Goal: Transaction & Acquisition: Purchase product/service

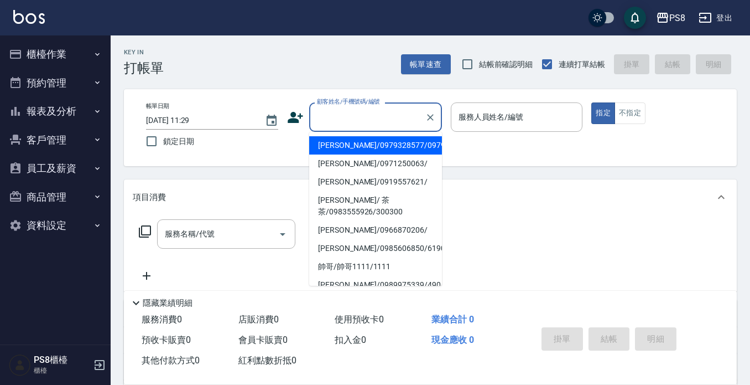
click at [325, 123] on input "顧客姓名/手機號碼/編號" at bounding box center [367, 116] width 106 height 19
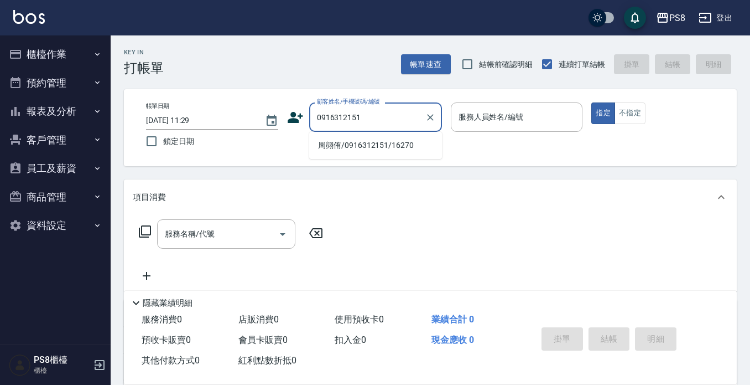
click at [337, 146] on li "周翧侑/0916312151/16270" at bounding box center [375, 145] width 133 height 18
type input "周翧侑/0916312151/16270"
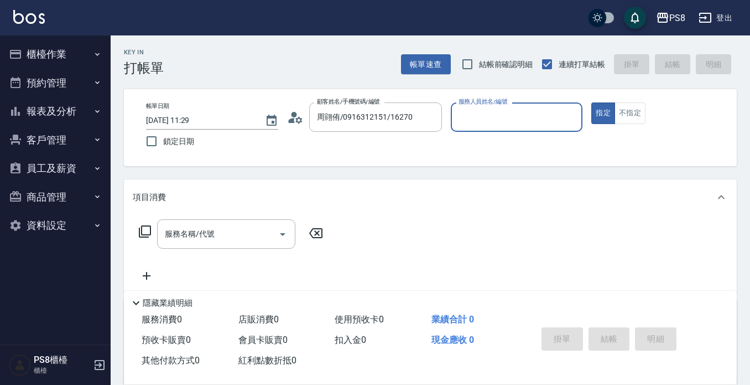
type input "佳亭-8"
click at [295, 117] on icon at bounding box center [295, 117] width 17 height 17
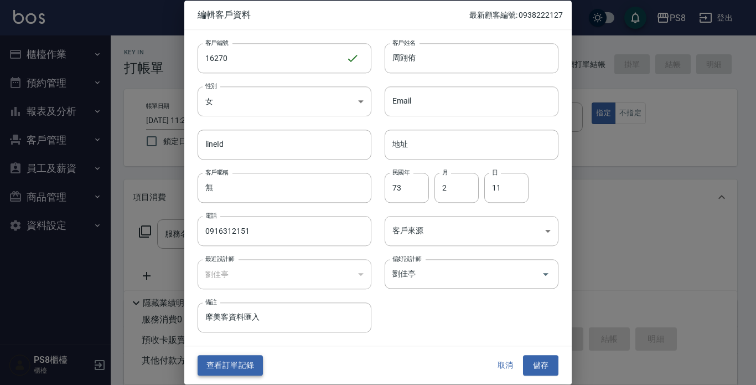
click at [245, 355] on button "查看訂單記錄" at bounding box center [230, 365] width 65 height 20
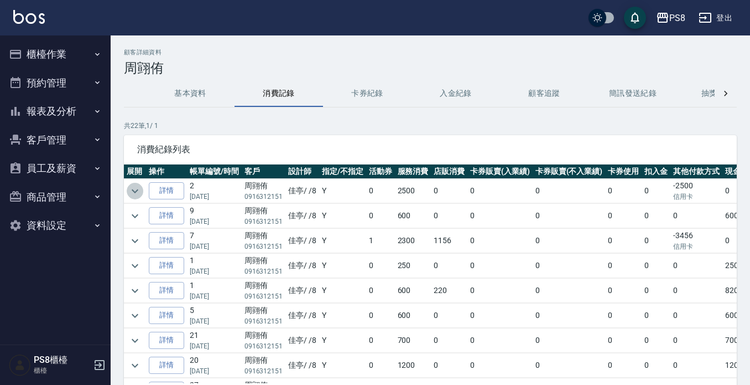
click at [137, 185] on icon "expand row" at bounding box center [134, 190] width 13 height 13
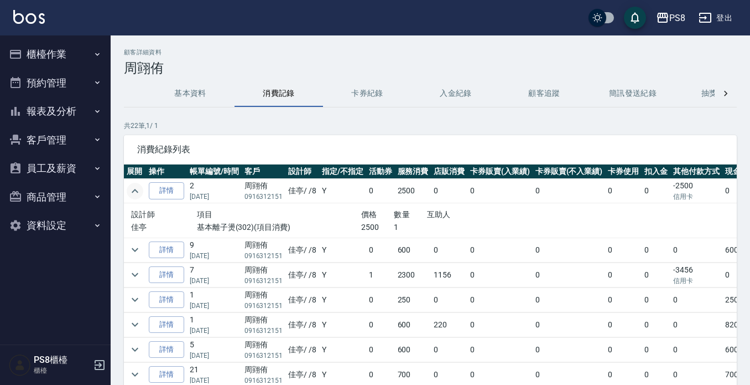
click at [21, 12] on img at bounding box center [29, 17] width 32 height 14
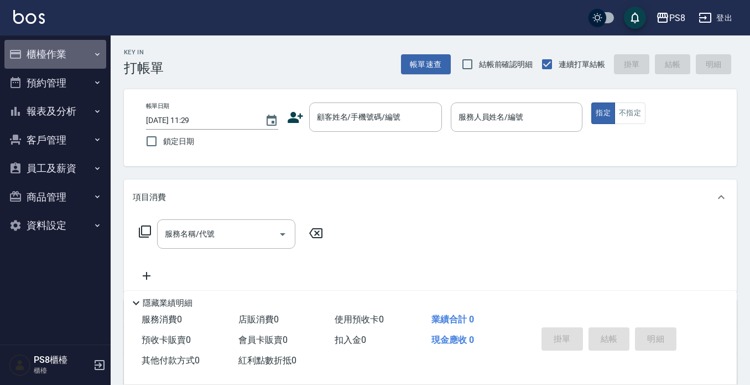
click at [33, 58] on button "櫃檯作業" at bounding box center [55, 54] width 102 height 29
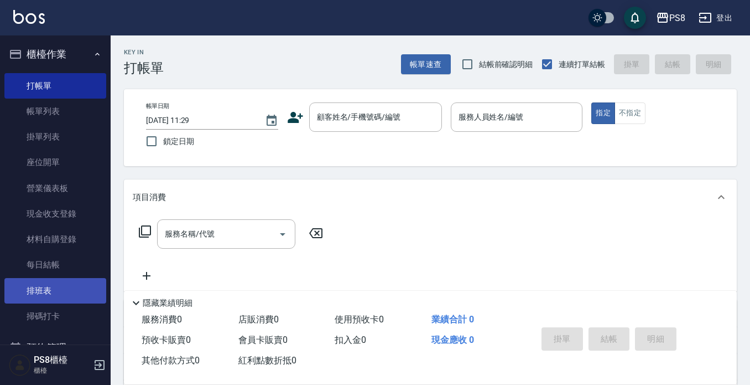
click at [44, 290] on link "排班表" at bounding box center [55, 290] width 102 height 25
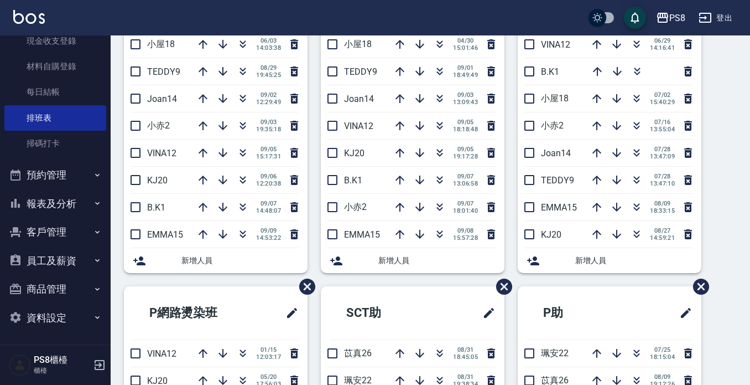
scroll to position [173, 0]
click at [61, 213] on button "報表及分析" at bounding box center [55, 203] width 102 height 29
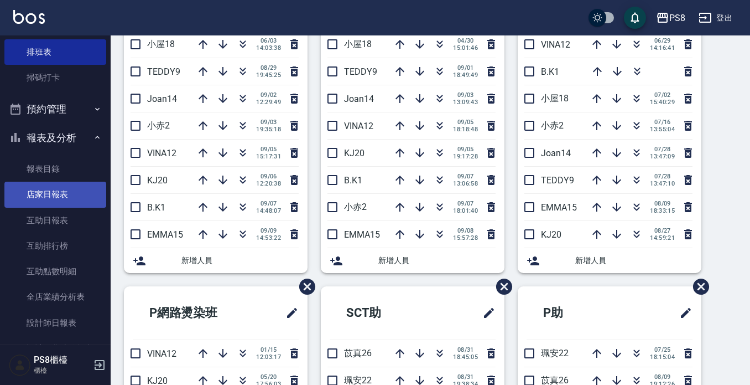
scroll to position [339, 0]
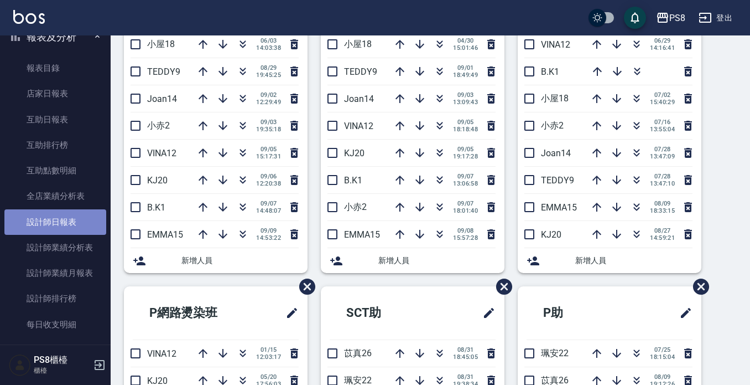
click at [60, 228] on link "設計師日報表" at bounding box center [55, 221] width 102 height 25
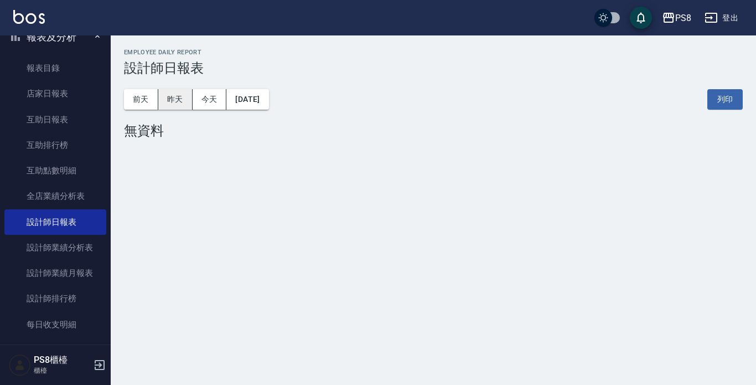
click at [185, 102] on button "昨天" at bounding box center [175, 99] width 34 height 20
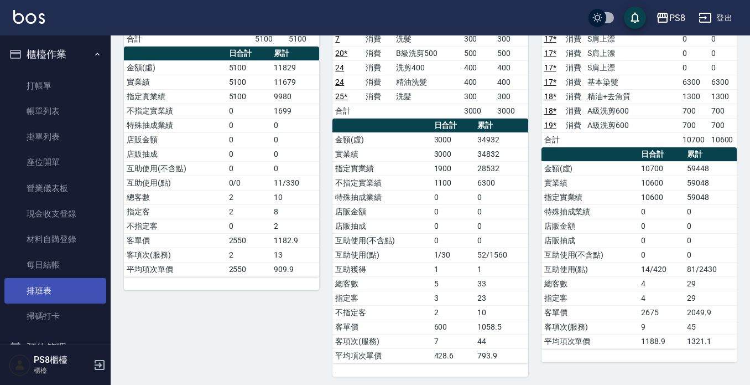
click at [45, 285] on link "排班表" at bounding box center [55, 290] width 102 height 25
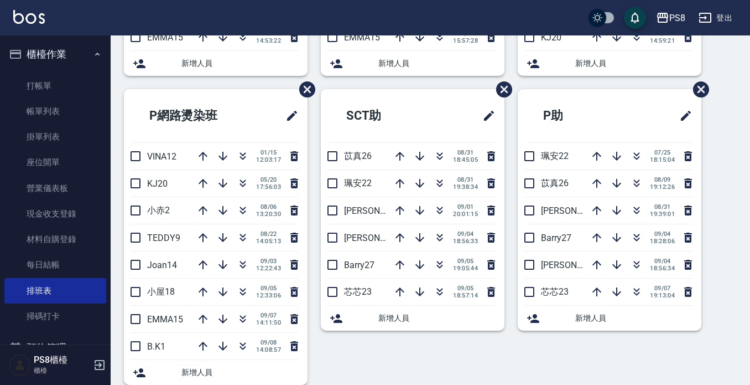
scroll to position [307, 0]
click at [220, 262] on icon "button" at bounding box center [223, 265] width 9 height 9
click at [237, 291] on icon "button" at bounding box center [242, 291] width 13 height 13
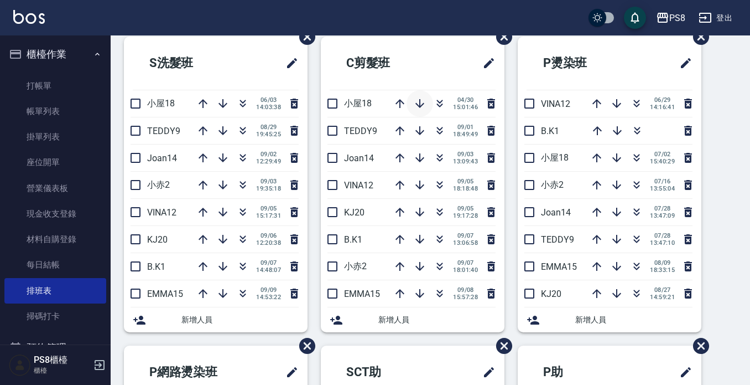
scroll to position [0, 0]
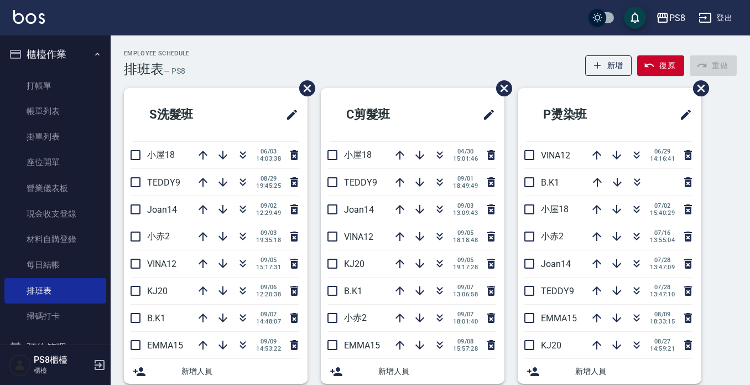
click at [39, 19] on img at bounding box center [29, 17] width 32 height 14
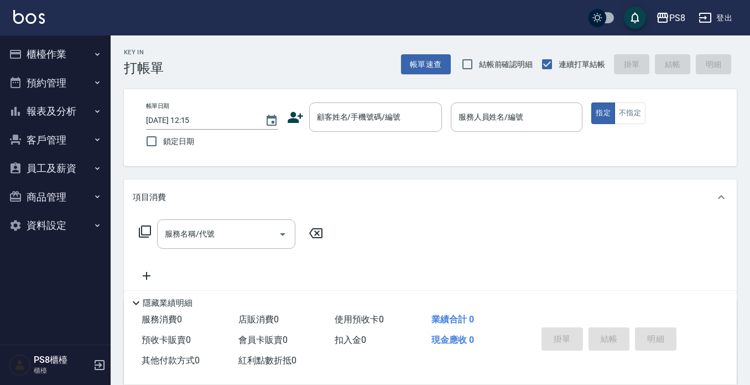
click at [228, 61] on div "Key In 打帳單 帳單速查 結帳前確認明細 連續打單結帳 掛單 結帳 明細" at bounding box center [424, 55] width 626 height 40
click at [408, 115] on input "顧客姓名/手機號碼/編號" at bounding box center [367, 116] width 106 height 19
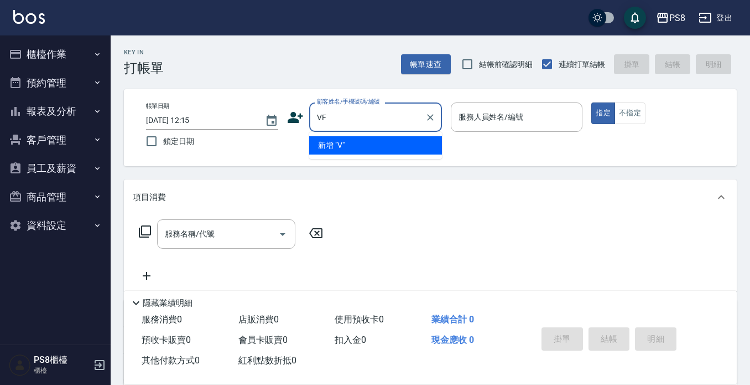
type input "V"
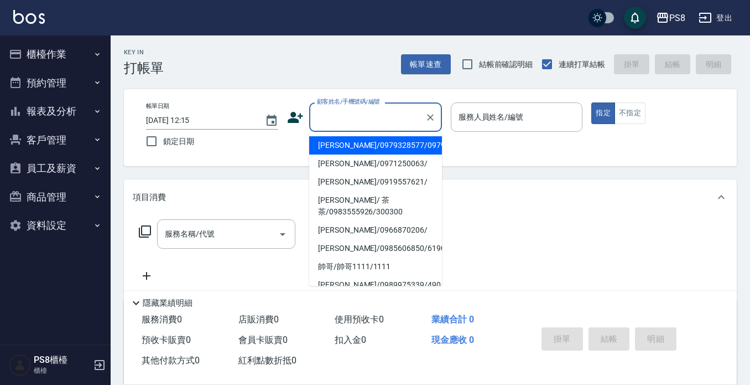
type input "F"
type input "ㄎ"
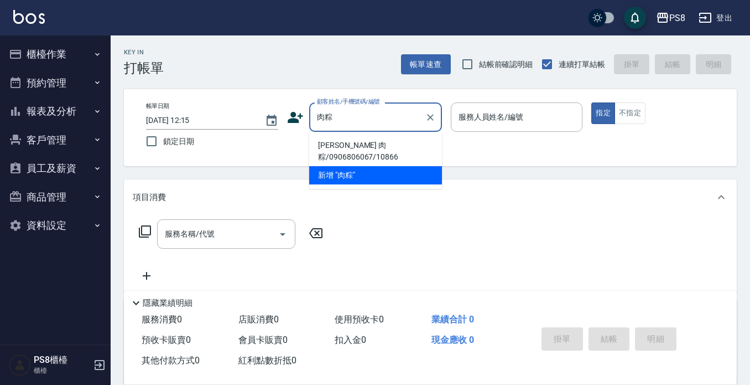
click at [428, 144] on li "[PERSON_NAME] 肉粽/0906806067/10866" at bounding box center [375, 151] width 133 height 30
type input "[PERSON_NAME] 肉粽/0906806067/10866"
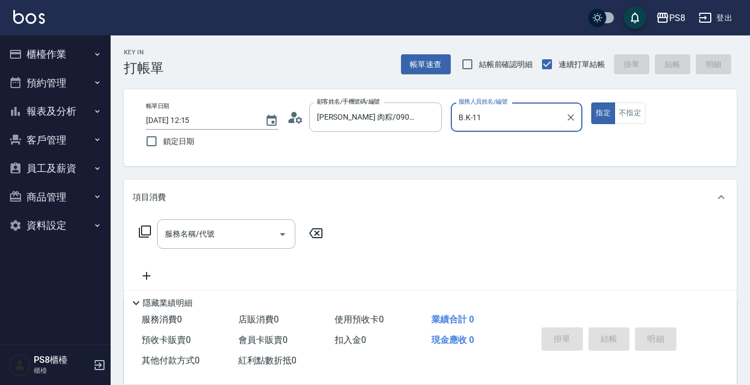
type input "B.K-11"
click at [591, 102] on button "指定" at bounding box center [603, 113] width 24 height 22
type button "true"
type input "B.K-1"
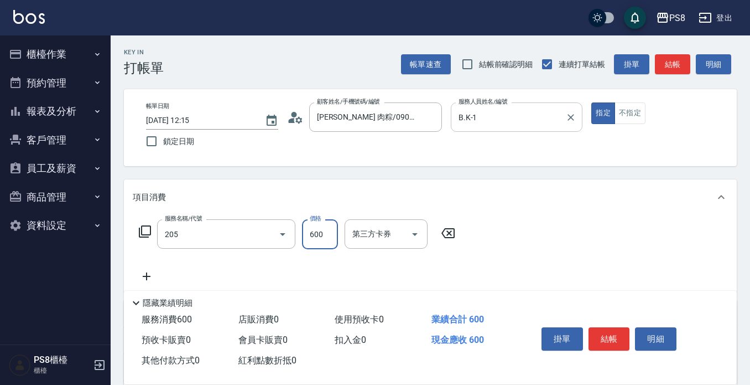
type input "A級洗剪600(205)"
type input "400"
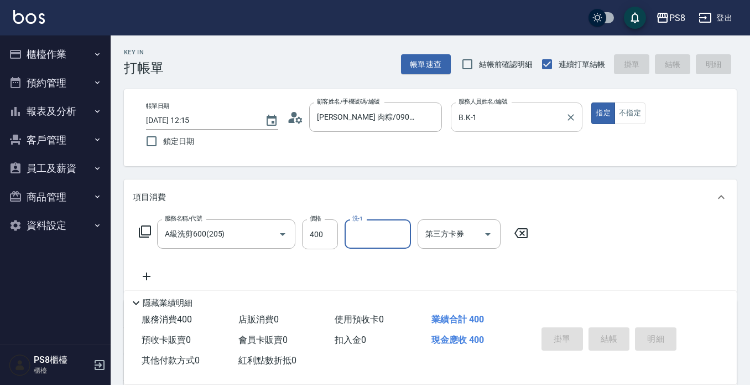
type input "[DATE] 12:26"
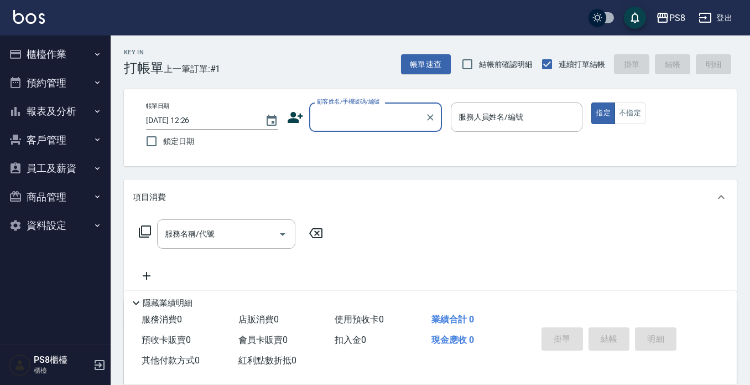
click at [65, 117] on button "報表及分析" at bounding box center [55, 111] width 102 height 29
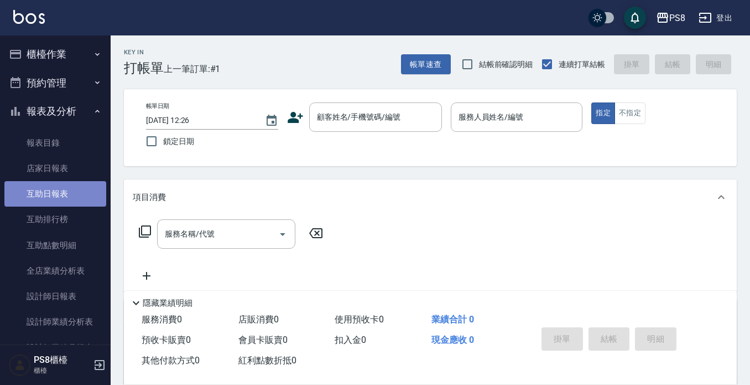
click at [71, 202] on link "互助日報表" at bounding box center [55, 193] width 102 height 25
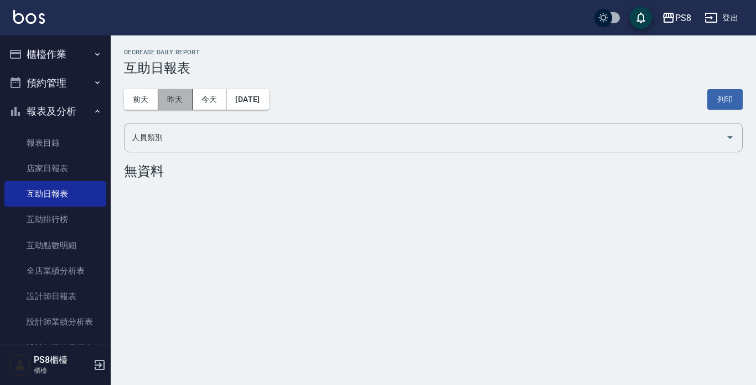
click at [184, 100] on button "昨天" at bounding box center [175, 99] width 34 height 20
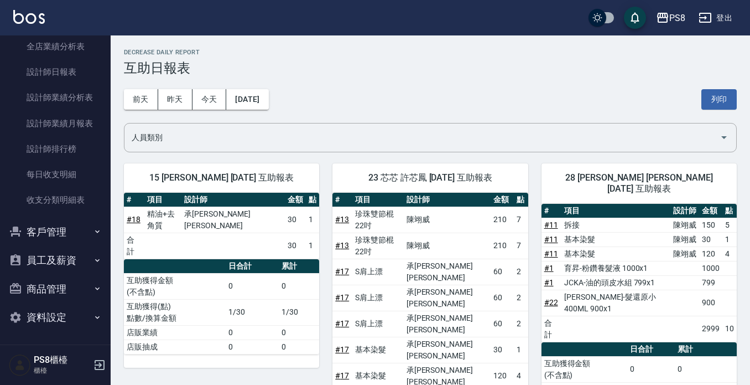
scroll to position [225, 0]
click at [85, 241] on button "客戶管理" at bounding box center [55, 231] width 102 height 29
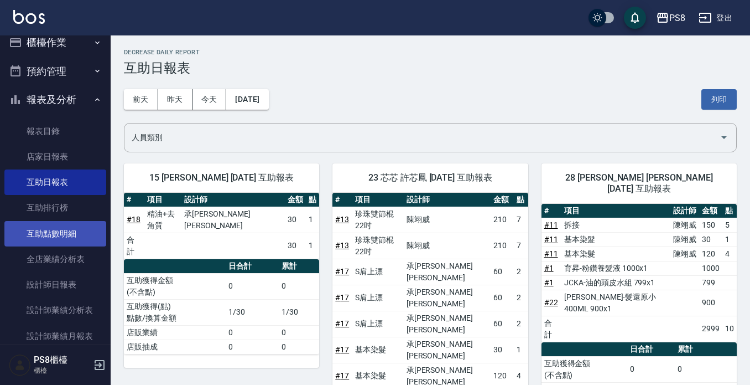
scroll to position [0, 0]
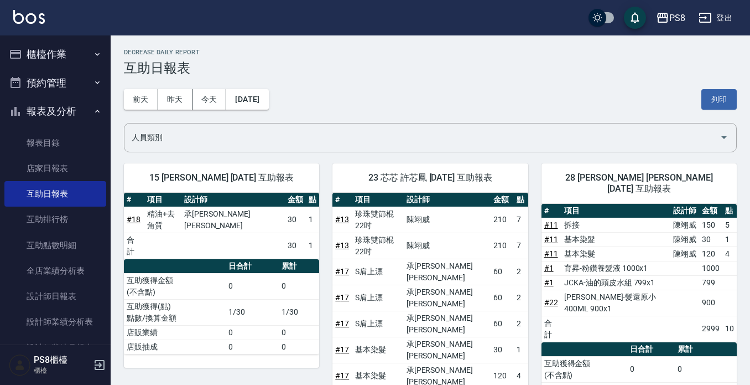
click at [85, 56] on button "櫃檯作業" at bounding box center [55, 54] width 102 height 29
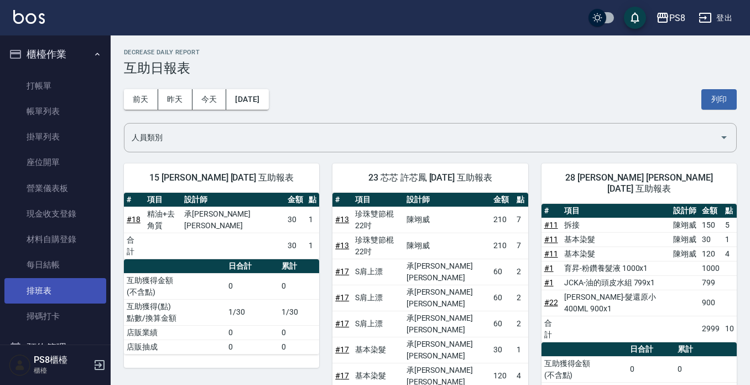
drag, startPoint x: 39, startPoint y: 277, endPoint x: 33, endPoint y: 284, distance: 8.6
click at [38, 278] on link "排班表" at bounding box center [55, 290] width 102 height 25
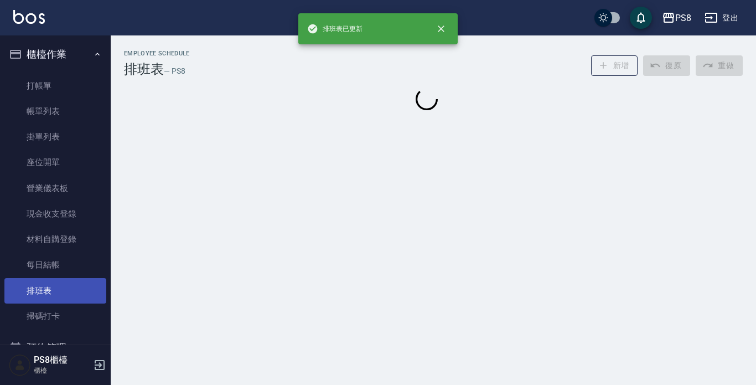
click at [33, 287] on link "排班表" at bounding box center [55, 290] width 102 height 25
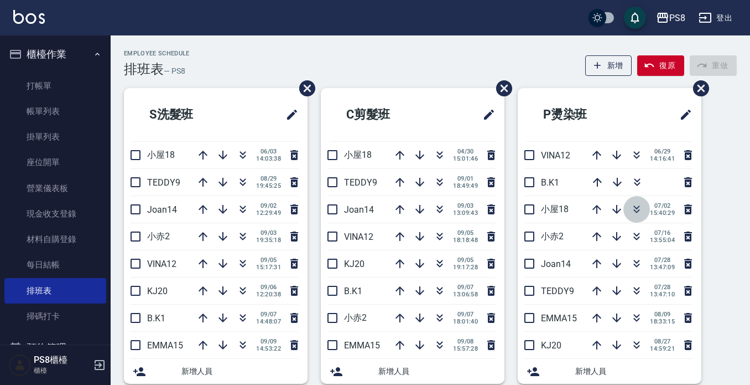
click at [633, 210] on icon "button" at bounding box center [636, 208] width 13 height 13
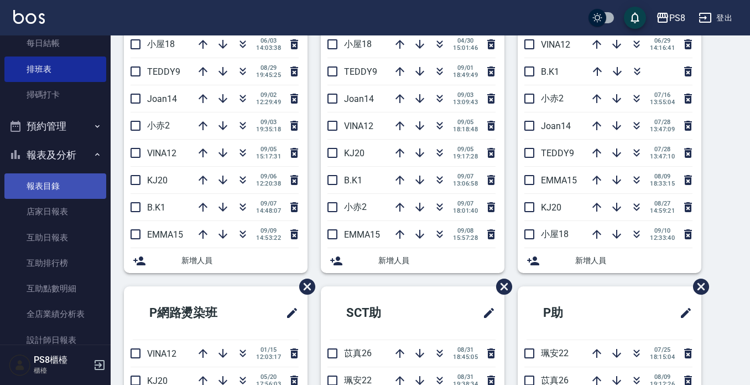
scroll to position [277, 0]
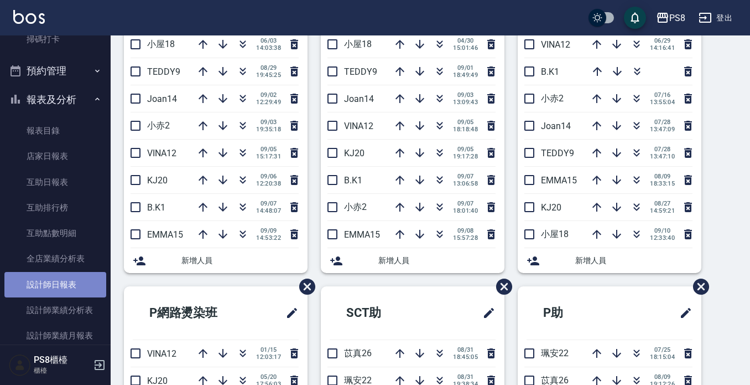
click at [69, 293] on link "設計師日報表" at bounding box center [55, 284] width 102 height 25
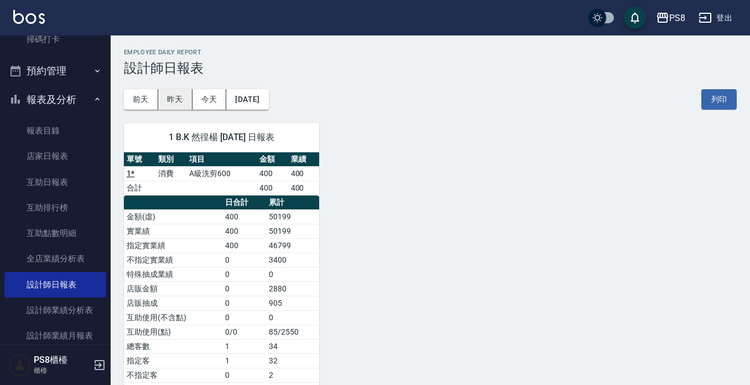
click at [163, 107] on button "昨天" at bounding box center [175, 99] width 34 height 20
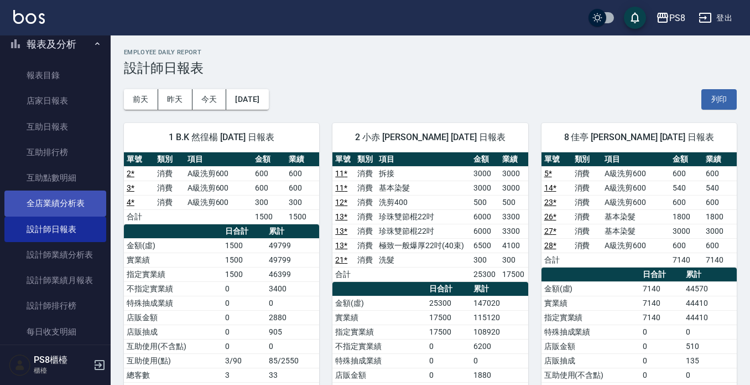
scroll to position [55, 0]
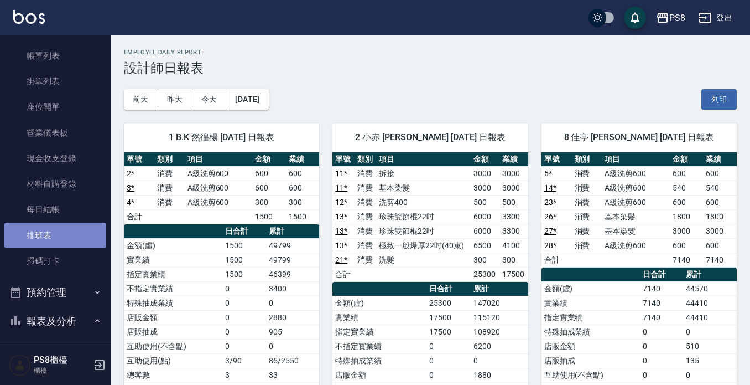
click at [57, 238] on link "排班表" at bounding box center [55, 234] width 102 height 25
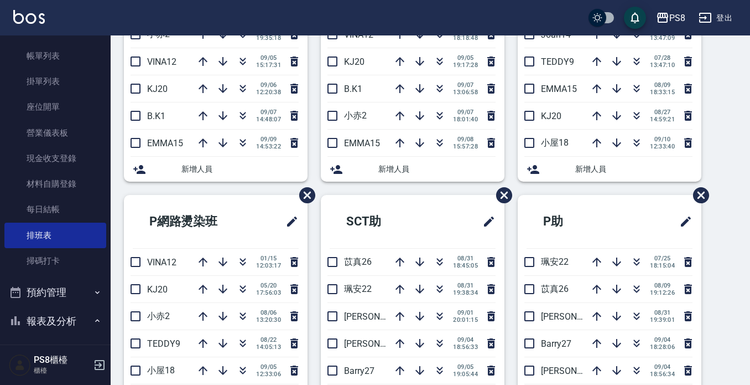
scroll to position [221, 0]
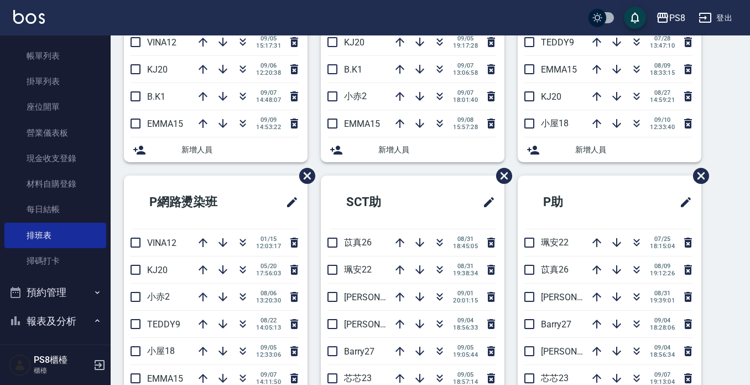
click at [23, 13] on img at bounding box center [29, 17] width 32 height 14
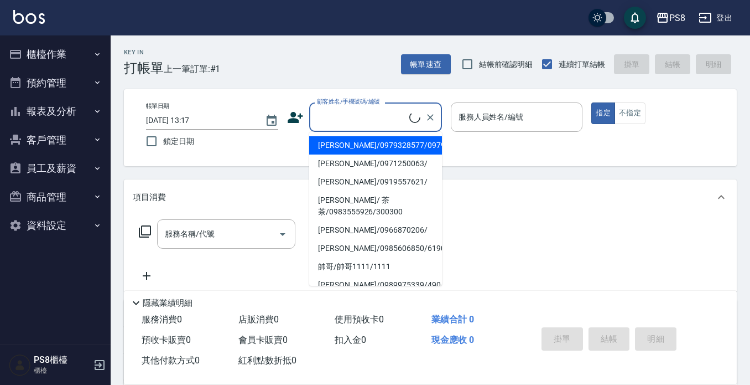
click at [345, 122] on input "顧客姓名/手機號碼/編號" at bounding box center [361, 116] width 95 height 19
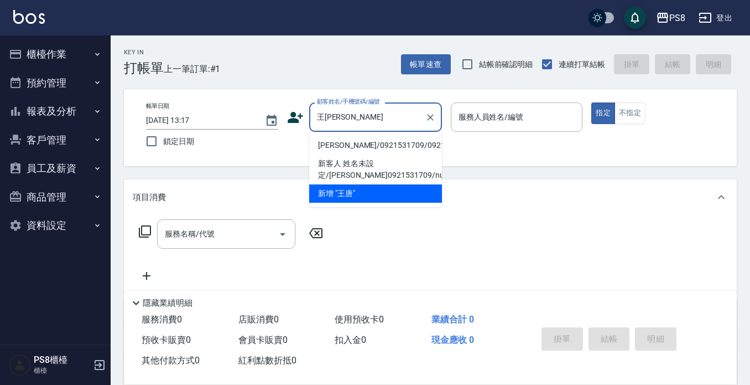
click at [356, 149] on li "[PERSON_NAME]/0921531709/0921531709" at bounding box center [375, 145] width 133 height 18
type input "[PERSON_NAME]/0921531709/0921531709"
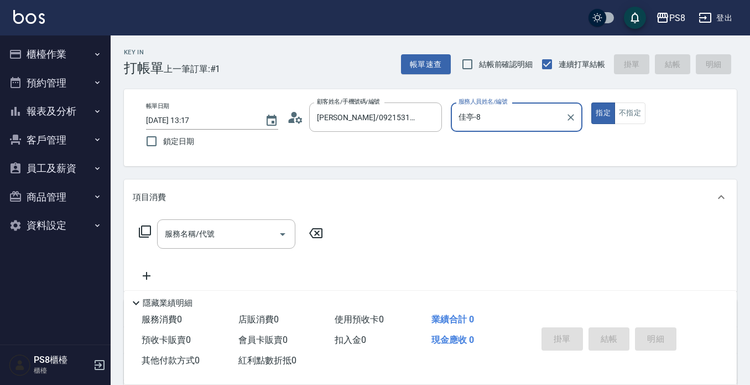
type input "佳亭-8"
click at [294, 112] on circle at bounding box center [294, 115] width 6 height 6
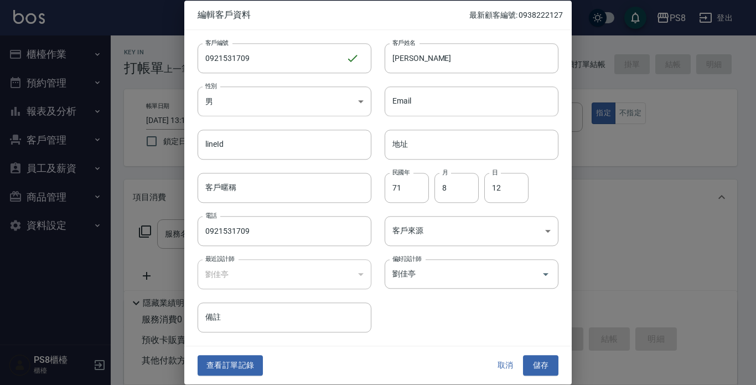
click at [225, 368] on button "查看訂單記錄" at bounding box center [230, 365] width 65 height 20
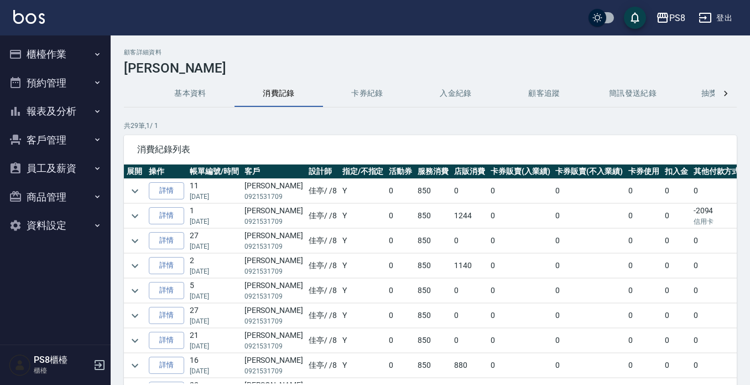
click at [26, 23] on img at bounding box center [29, 17] width 32 height 14
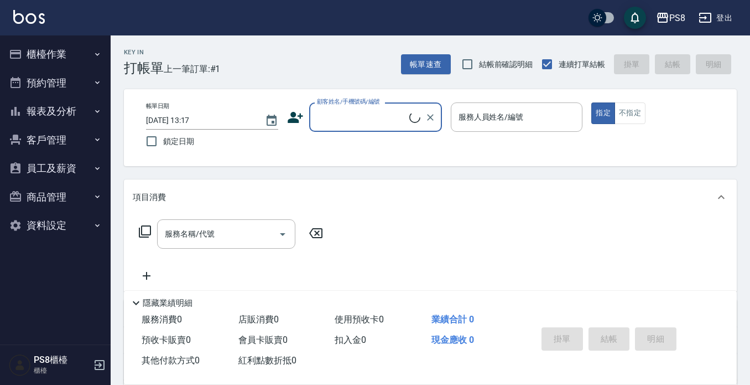
click at [372, 128] on div "顧客姓名/手機號碼/編號" at bounding box center [375, 116] width 133 height 29
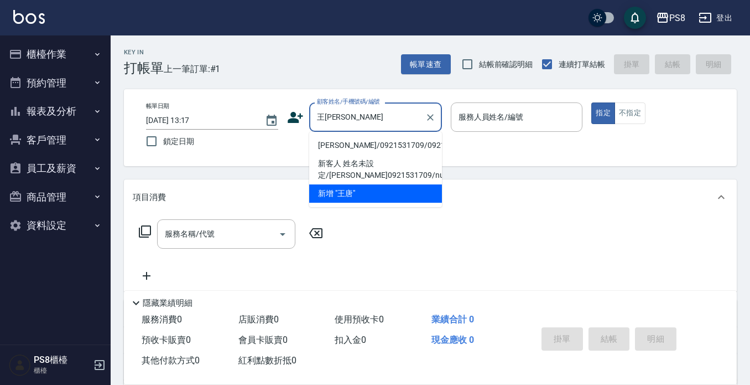
click at [367, 154] on li "[PERSON_NAME]/0921531709/0921531709" at bounding box center [375, 145] width 133 height 18
type input "[PERSON_NAME]/0921531709/0921531709"
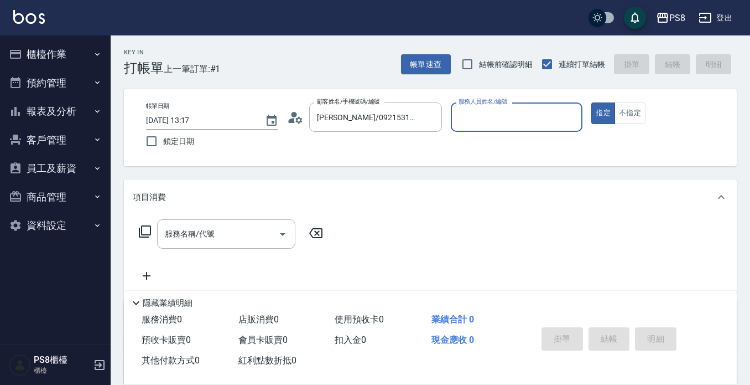
type input "佳亭-8"
click at [215, 222] on div "服務名稱/代號" at bounding box center [226, 233] width 138 height 29
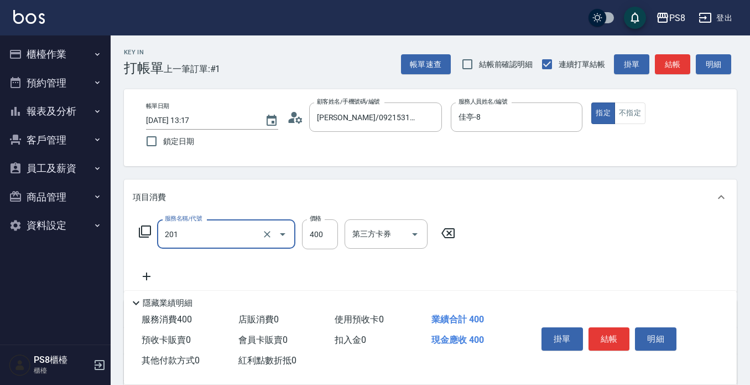
type input "洗剪400(201)"
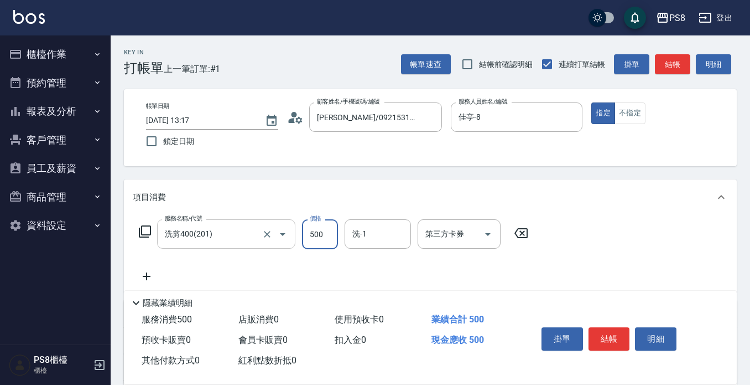
type input "500"
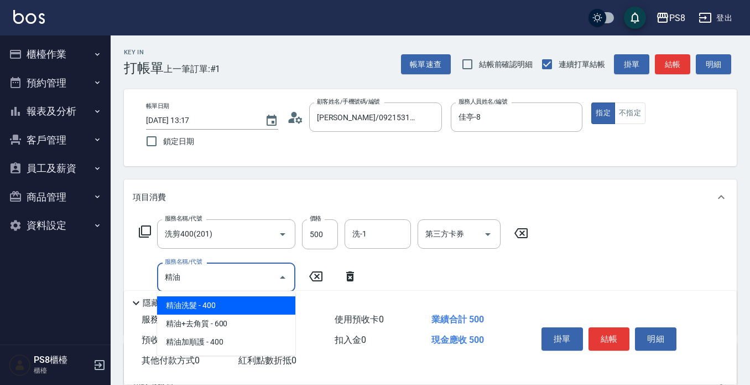
click at [215, 304] on span "精油洗髮 - 400" at bounding box center [226, 305] width 138 height 18
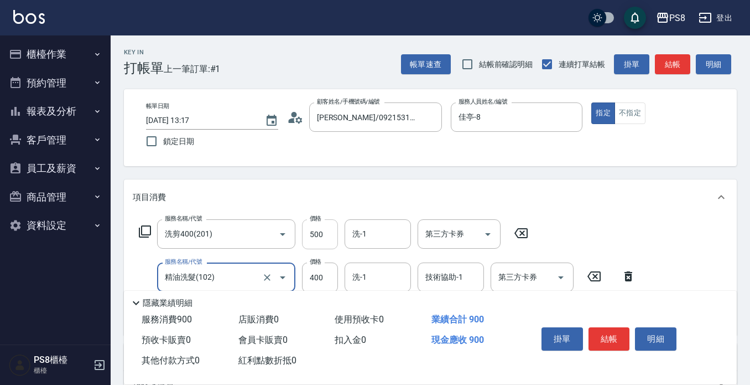
type input "精油洗髮(102)"
click at [330, 238] on input "500" at bounding box center [320, 234] width 36 height 30
type input "450"
click at [361, 277] on div "洗-1 洗-1" at bounding box center [378, 276] width 66 height 29
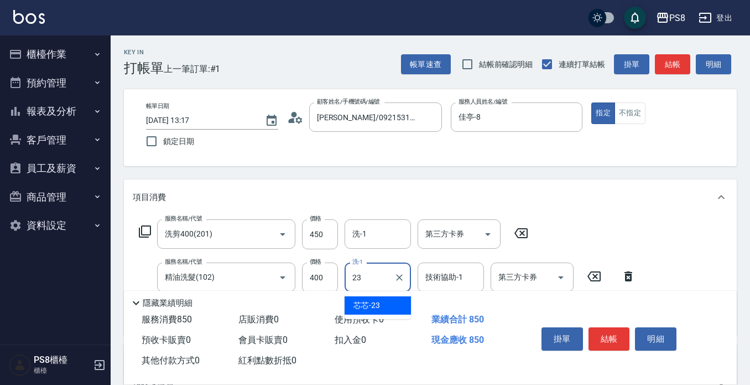
type input "芯芯-23"
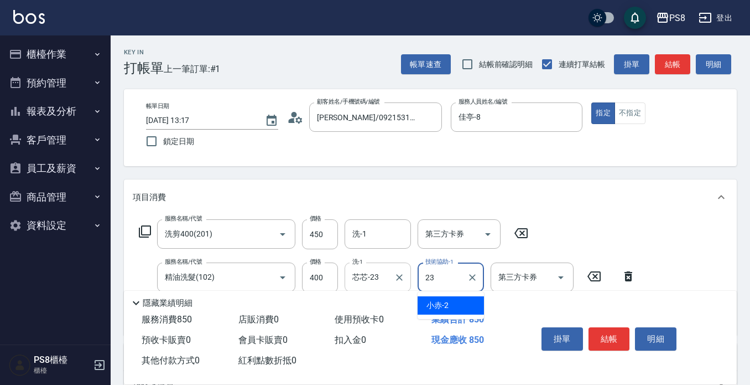
type input "芯芯-23"
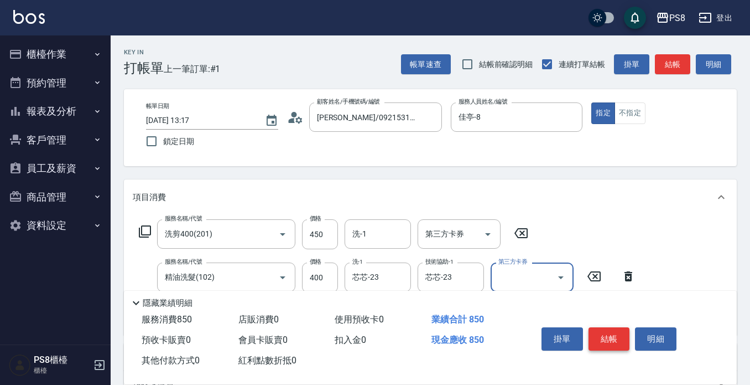
click at [620, 330] on button "結帳" at bounding box center [609, 338] width 41 height 23
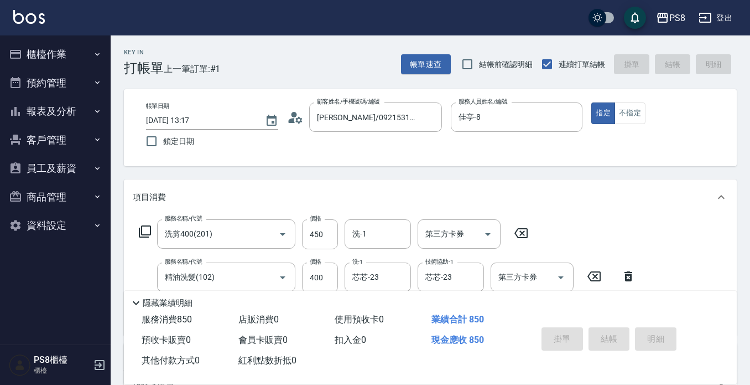
type input "[DATE] 13:18"
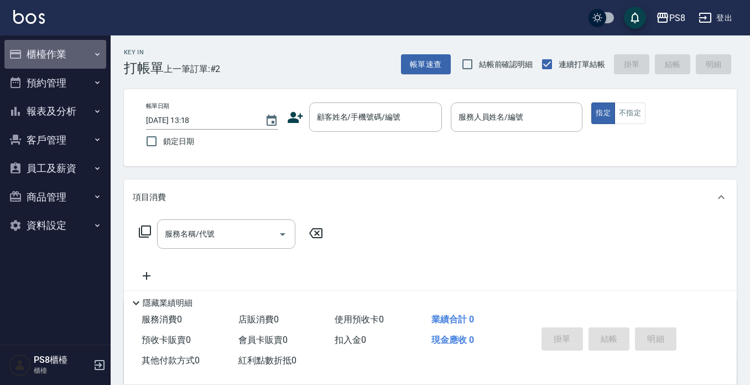
click at [47, 54] on button "櫃檯作業" at bounding box center [55, 54] width 102 height 29
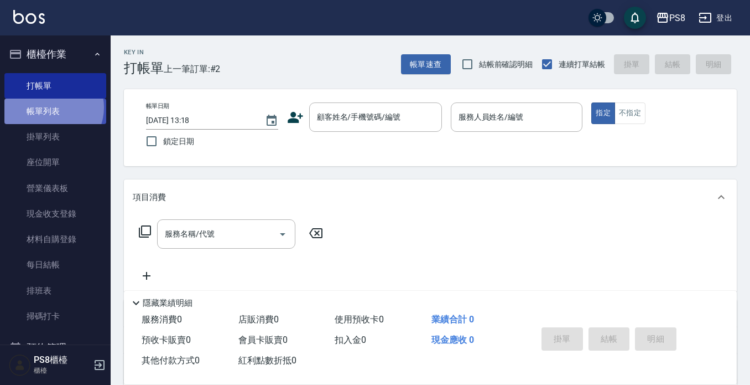
click at [50, 107] on link "帳單列表" at bounding box center [55, 110] width 102 height 25
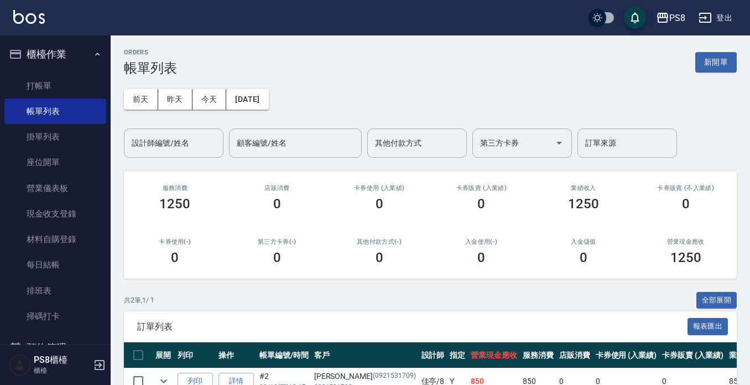
click at [27, 4] on div "PS8 登出" at bounding box center [375, 17] width 750 height 35
click at [31, 17] on img at bounding box center [29, 17] width 32 height 14
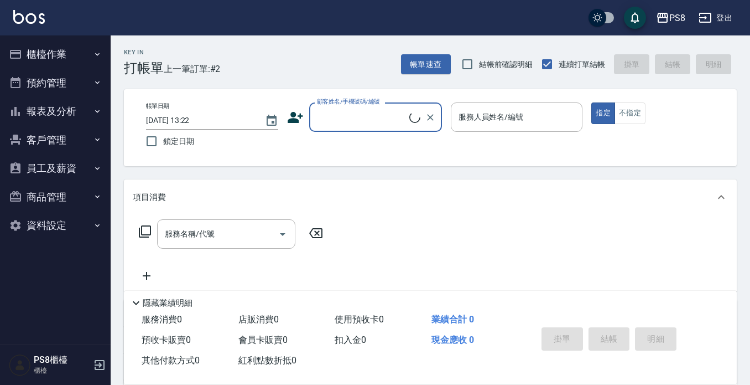
click at [325, 111] on input "顧客姓名/手機號碼/編號" at bounding box center [361, 116] width 95 height 19
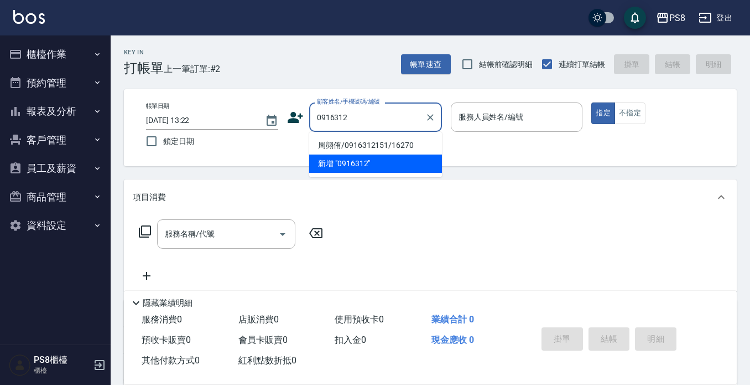
click at [348, 145] on li "周翧侑/0916312151/16270" at bounding box center [375, 145] width 133 height 18
type input "周翧侑/0916312151/16270"
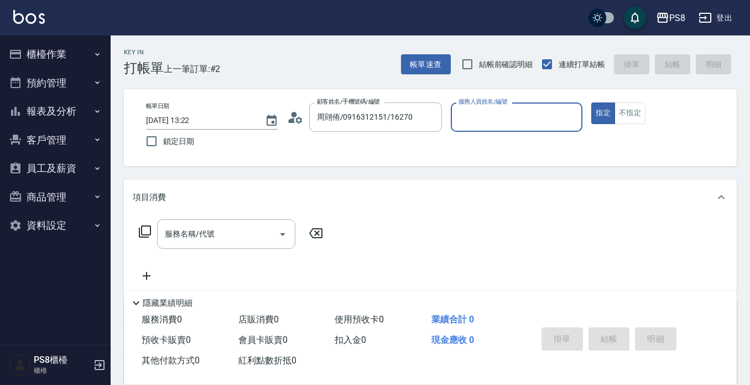
type input "佳亭-8"
click at [233, 234] on input "服務名稱/代號" at bounding box center [218, 233] width 112 height 19
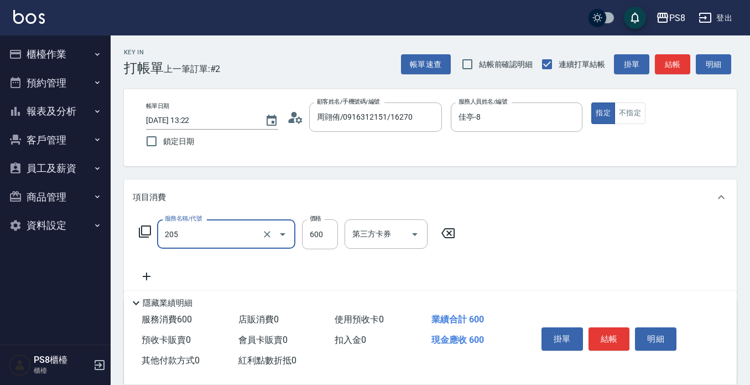
type input "A級洗剪600(205)"
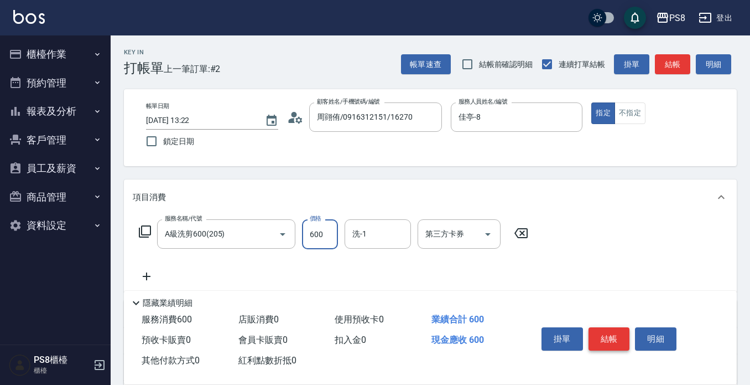
click at [606, 329] on button "結帳" at bounding box center [609, 338] width 41 height 23
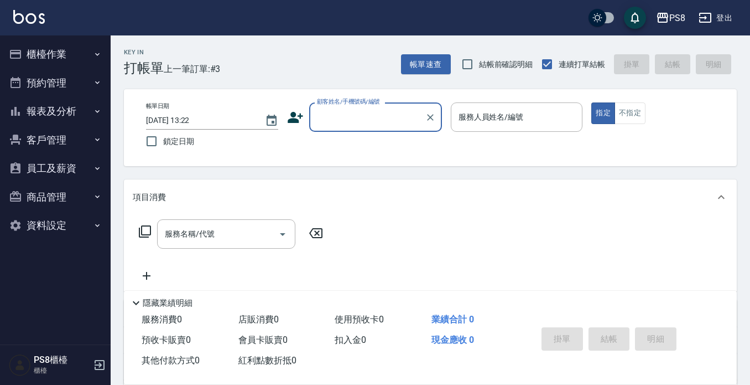
click at [82, 48] on button "櫃檯作業" at bounding box center [55, 54] width 102 height 29
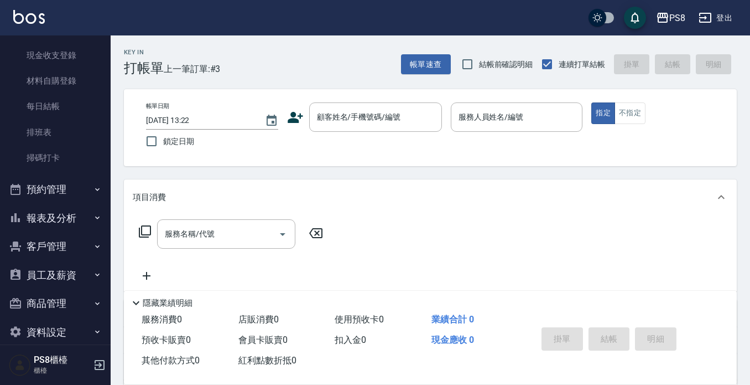
scroll to position [166, 0]
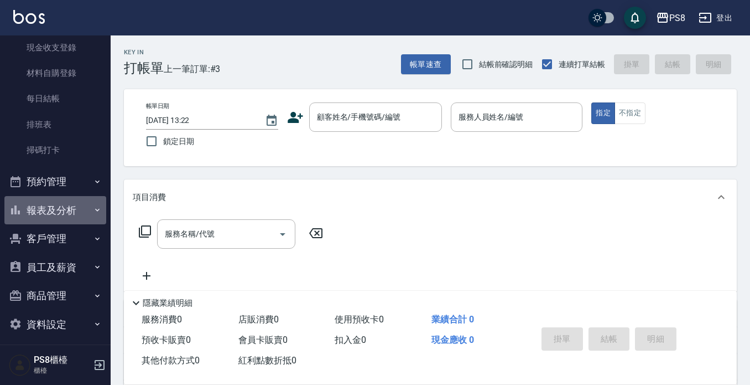
click at [56, 205] on button "報表及分析" at bounding box center [55, 210] width 102 height 29
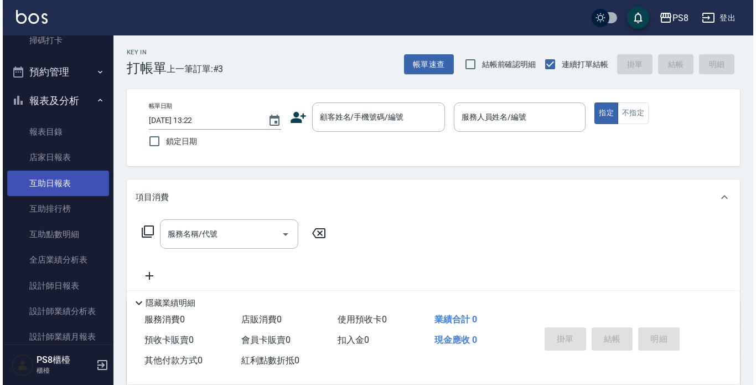
scroll to position [277, 0]
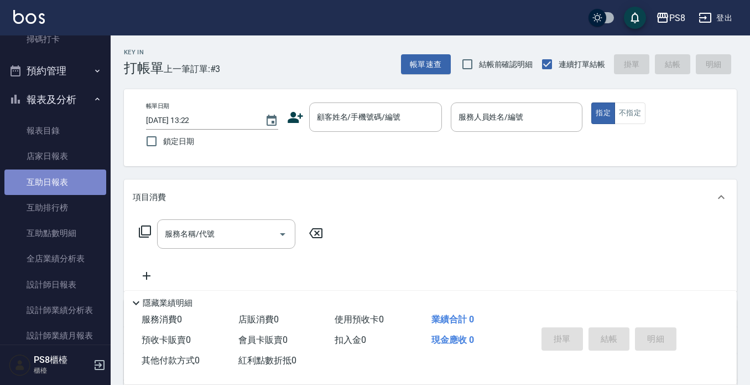
click at [59, 180] on link "互助日報表" at bounding box center [55, 181] width 102 height 25
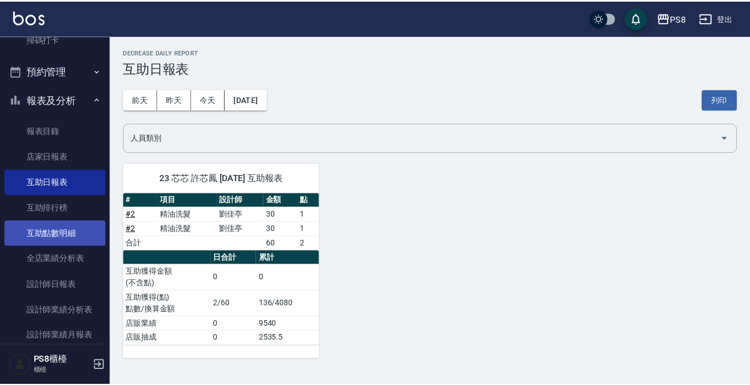
scroll to position [387, 0]
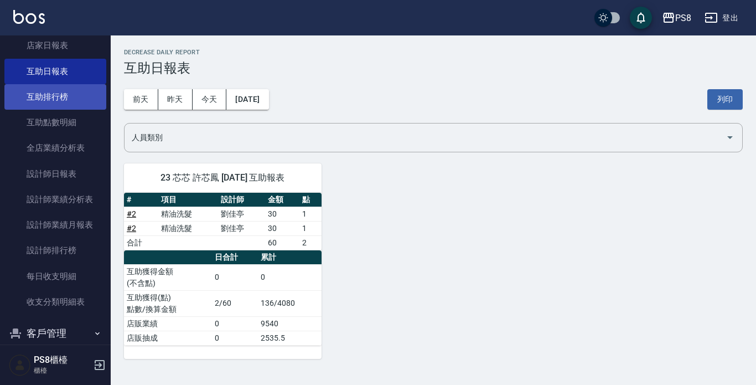
drag, startPoint x: 38, startPoint y: 98, endPoint x: 55, endPoint y: 103, distance: 17.7
click at [39, 98] on link "互助排行榜" at bounding box center [55, 96] width 102 height 25
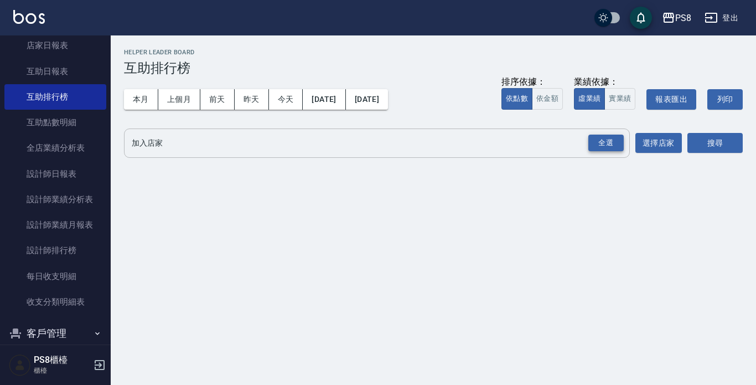
click at [606, 144] on div "全選" at bounding box center [605, 142] width 35 height 17
click at [734, 146] on button "搜尋" at bounding box center [714, 143] width 55 height 20
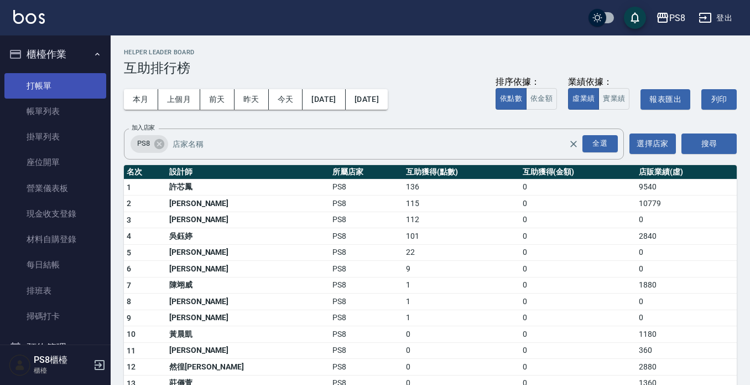
click at [54, 83] on link "打帳單" at bounding box center [55, 85] width 102 height 25
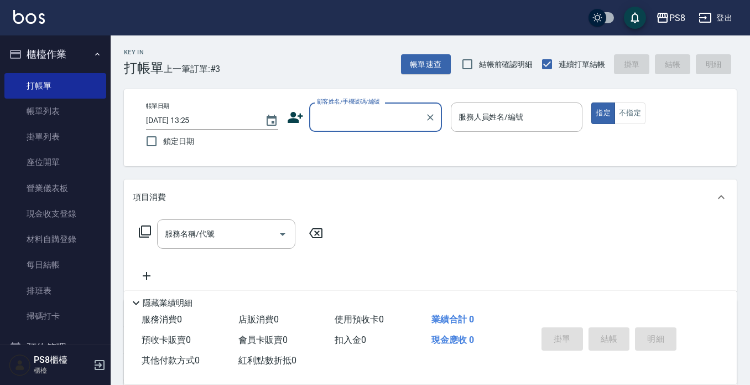
click at [477, 231] on div "服務名稱/代號 服務名稱/代號" at bounding box center [430, 253] width 613 height 76
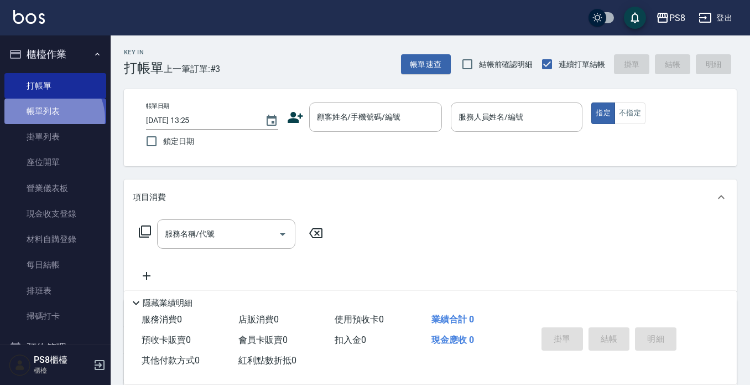
click at [50, 118] on link "帳單列表" at bounding box center [55, 110] width 102 height 25
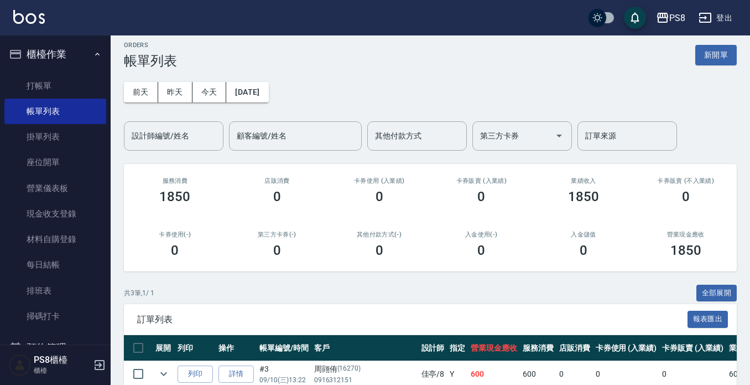
scroll to position [5, 0]
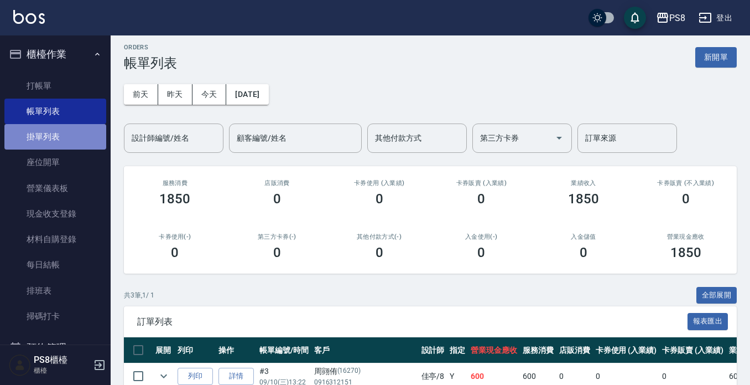
click at [64, 136] on link "掛單列表" at bounding box center [55, 136] width 102 height 25
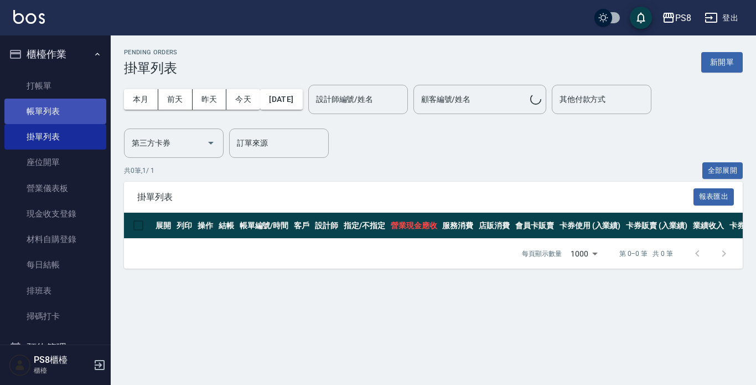
click at [69, 117] on link "帳單列表" at bounding box center [55, 110] width 102 height 25
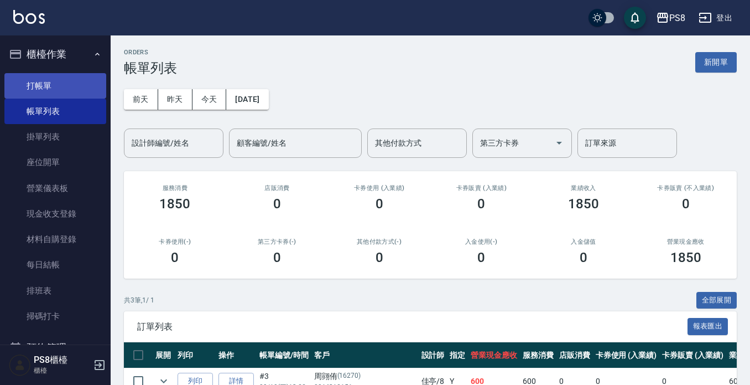
click at [58, 90] on link "打帳單" at bounding box center [55, 85] width 102 height 25
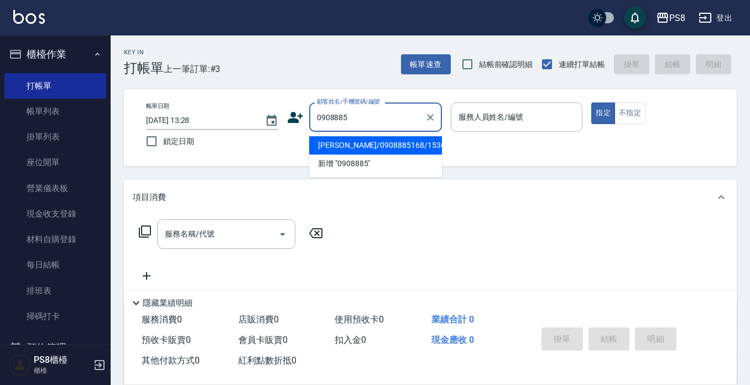
click at [331, 146] on li "[PERSON_NAME]/0908885168/15364" at bounding box center [375, 145] width 133 height 18
type input "[PERSON_NAME]/0908885168/15364"
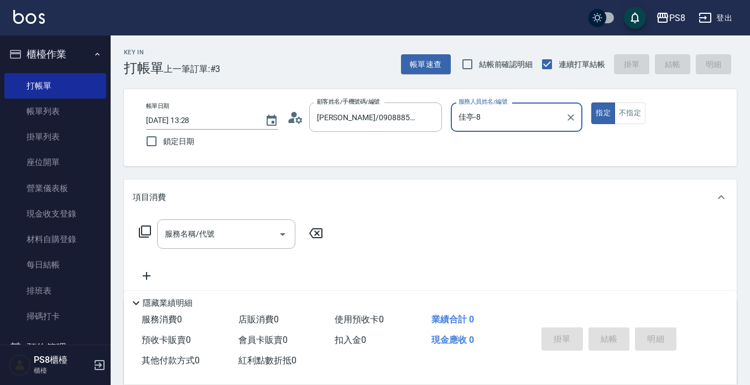
type input "佳亭-8"
click at [429, 120] on icon "Clear" at bounding box center [430, 117] width 11 height 11
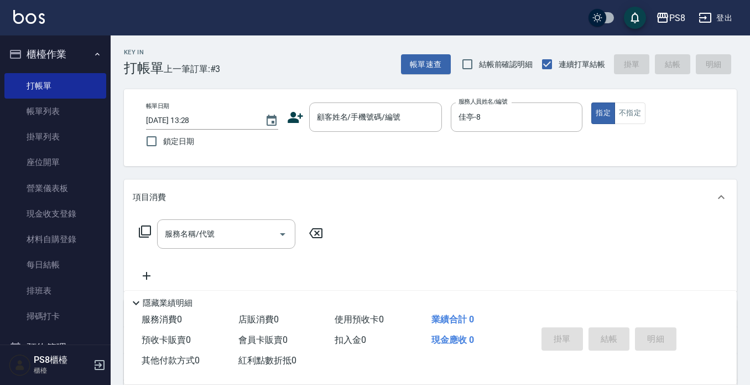
click at [335, 62] on div "Key In 打帳單 上一筆訂單:#3 帳單速查 結帳前確認明細 連續打單結帳 掛單 結帳 明細" at bounding box center [424, 55] width 626 height 40
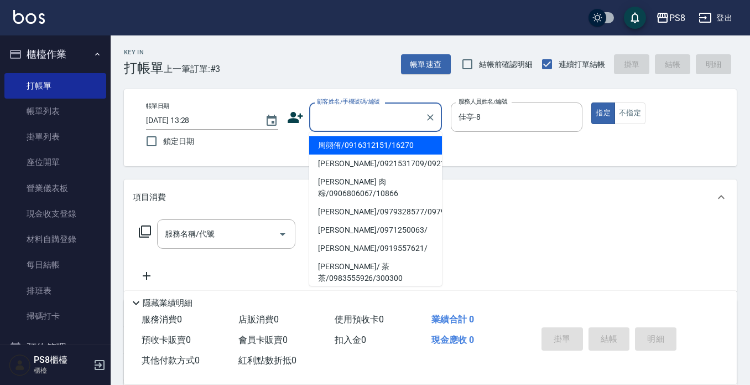
click at [361, 118] on input "顧客姓名/手機號碼/編號" at bounding box center [367, 116] width 106 height 19
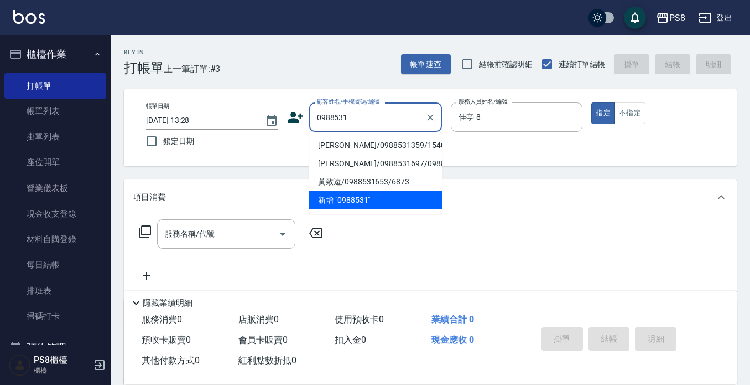
click at [342, 148] on li "[PERSON_NAME]/0988531359/15401" at bounding box center [375, 145] width 133 height 18
type input "[PERSON_NAME]/0988531359/15401"
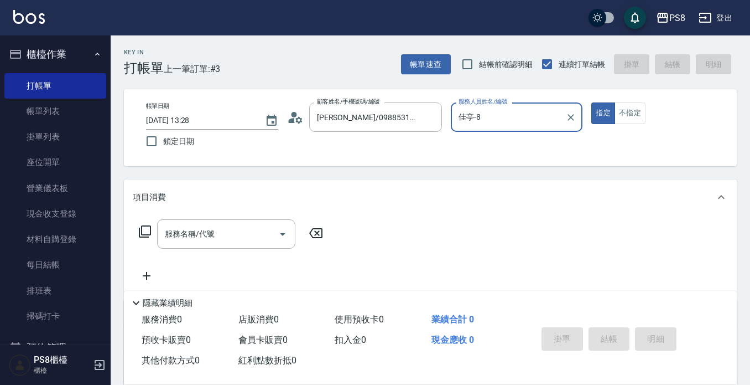
type input "[PERSON_NAME]-14"
click at [229, 226] on div "服務名稱/代號 服務名稱/代號" at bounding box center [430, 253] width 613 height 76
click at [226, 228] on input "服務名稱/代號" at bounding box center [218, 233] width 112 height 19
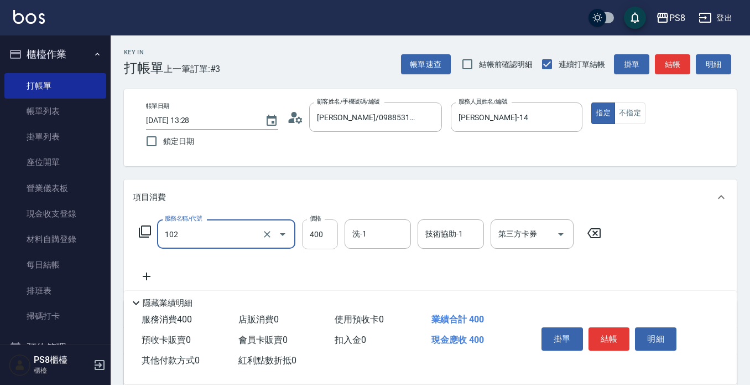
type input "精油洗髮(102)"
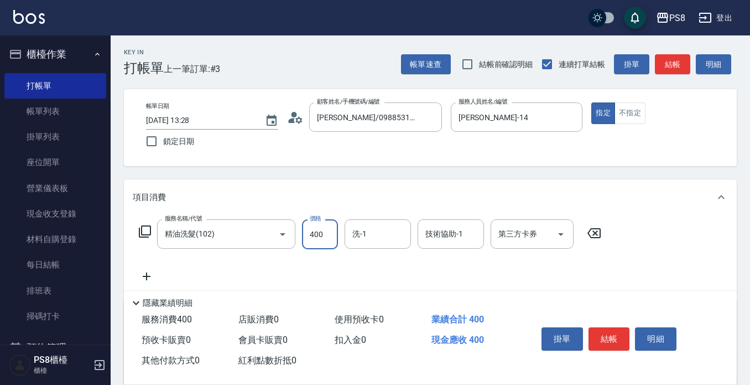
click at [328, 238] on input "400" at bounding box center [320, 234] width 36 height 30
type input "600"
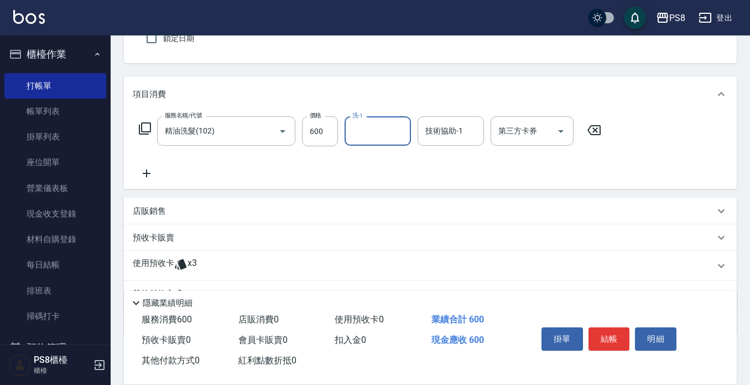
scroll to position [111, 0]
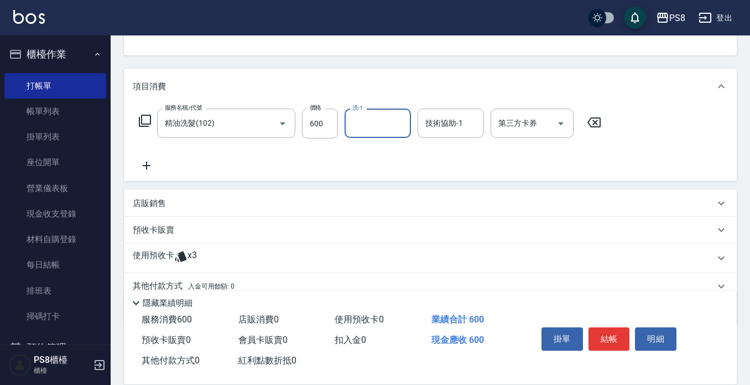
click at [147, 163] on icon at bounding box center [147, 166] width 8 height 8
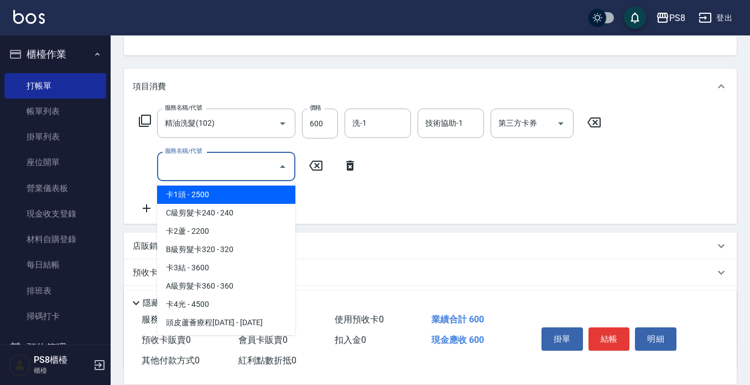
click at [200, 172] on input "服務名稱/代號" at bounding box center [218, 166] width 112 height 19
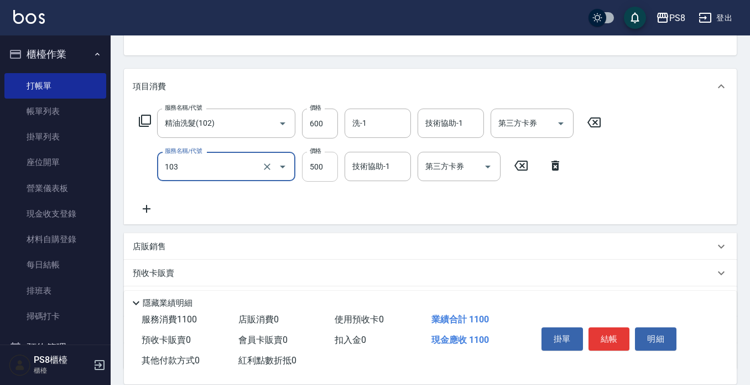
type input "B級洗剪500(103)"
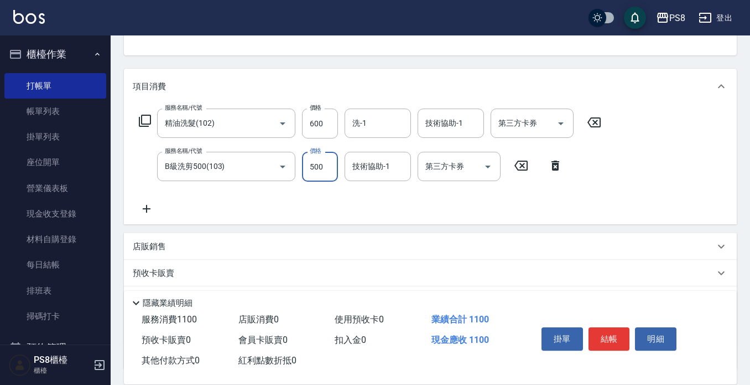
click at [309, 167] on input "500" at bounding box center [320, 167] width 36 height 30
type input "600"
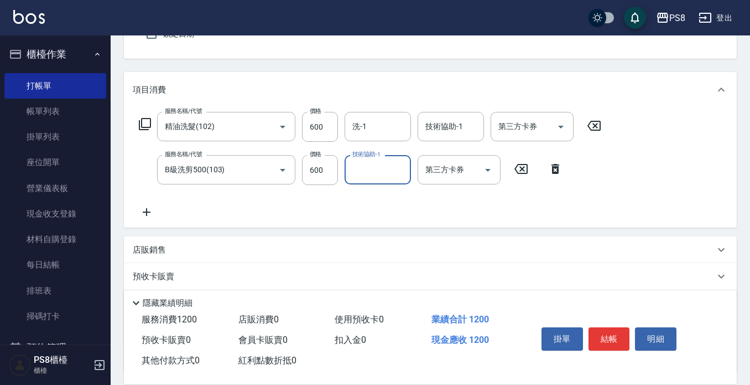
scroll to position [0, 0]
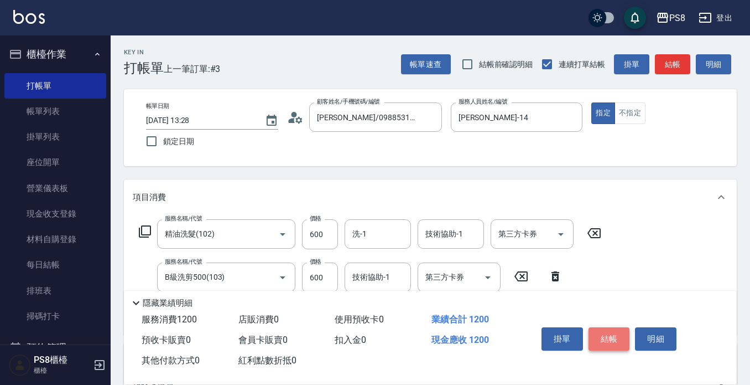
click at [601, 340] on button "結帳" at bounding box center [609, 338] width 41 height 23
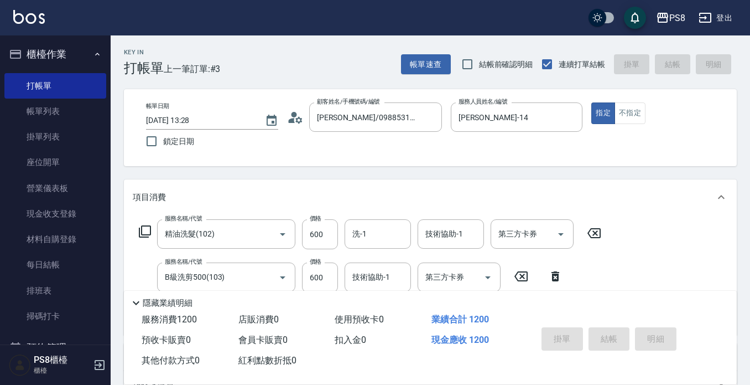
type input "[DATE] 14:03"
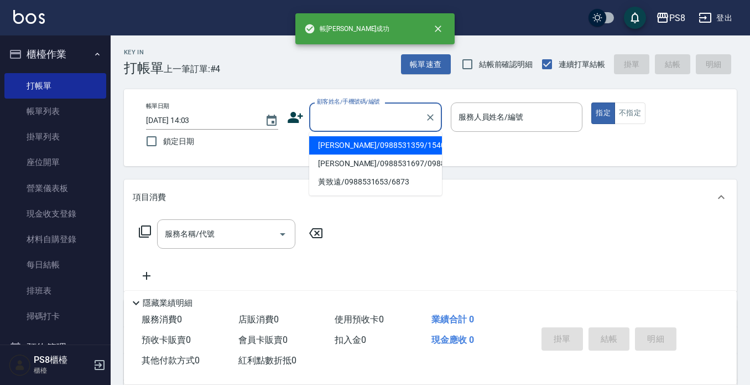
click at [364, 115] on input "顧客姓名/手機號碼/編號" at bounding box center [367, 116] width 106 height 19
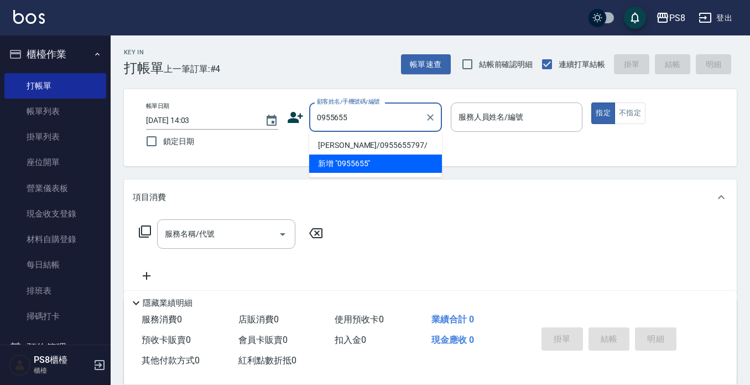
click at [365, 148] on li "[PERSON_NAME]/0955655797/" at bounding box center [375, 145] width 133 height 18
type input "[PERSON_NAME]/0955655797/"
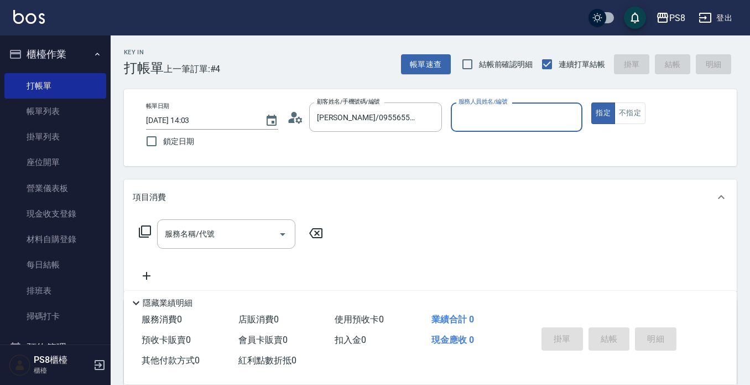
click at [293, 118] on icon at bounding box center [295, 117] width 17 height 17
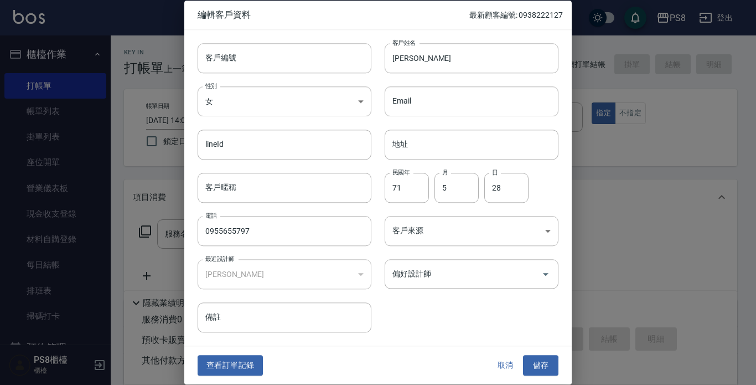
click at [505, 360] on button "取消" at bounding box center [504, 365] width 35 height 20
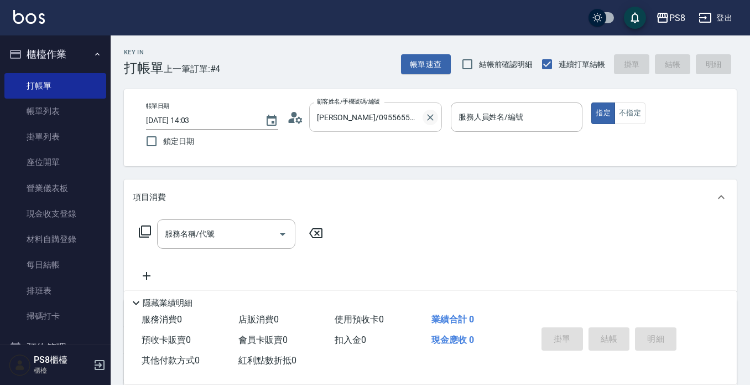
click at [429, 118] on icon "Clear" at bounding box center [430, 117] width 7 height 7
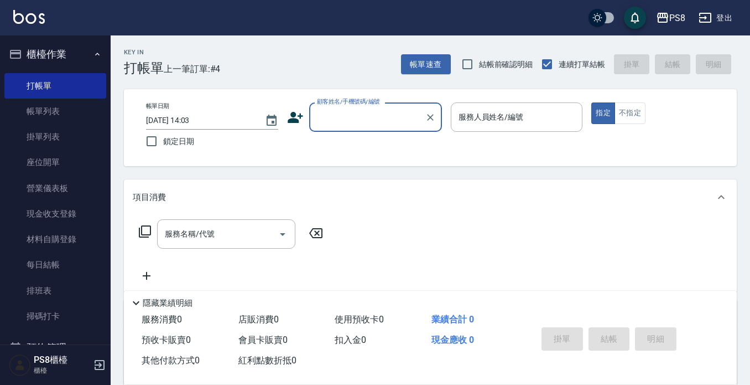
click at [292, 119] on icon at bounding box center [295, 117] width 15 height 11
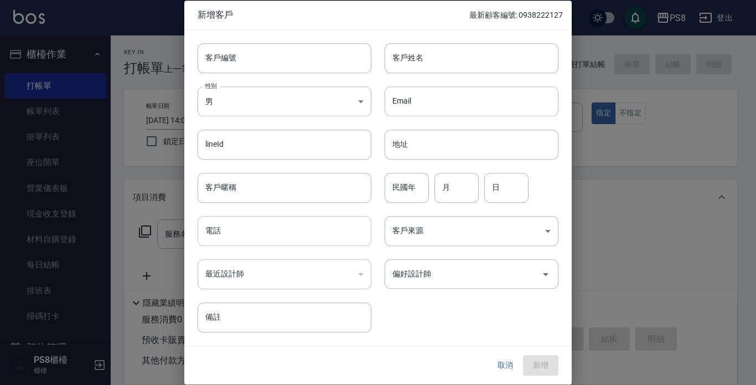
click at [264, 238] on input "電話" at bounding box center [285, 231] width 174 height 30
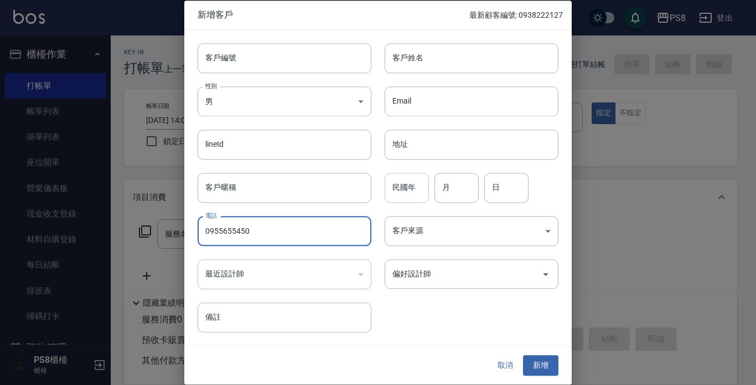
type input "0955655450"
click at [407, 189] on input "民國年" at bounding box center [407, 188] width 44 height 30
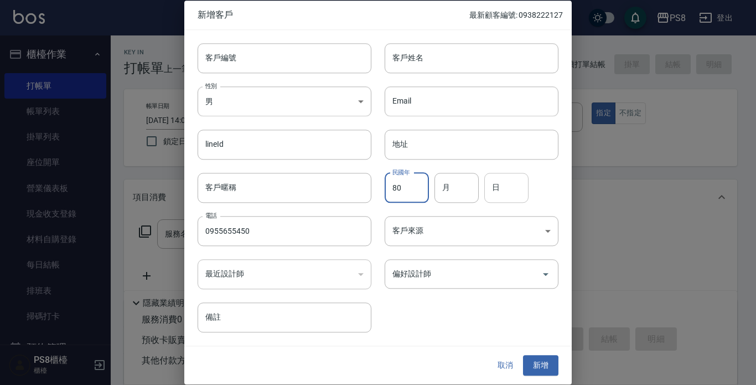
type input "80"
click at [485, 196] on input "日" at bounding box center [506, 188] width 44 height 30
click at [466, 191] on input "月" at bounding box center [456, 188] width 44 height 30
type input "06"
click at [512, 193] on input "日" at bounding box center [506, 188] width 44 height 30
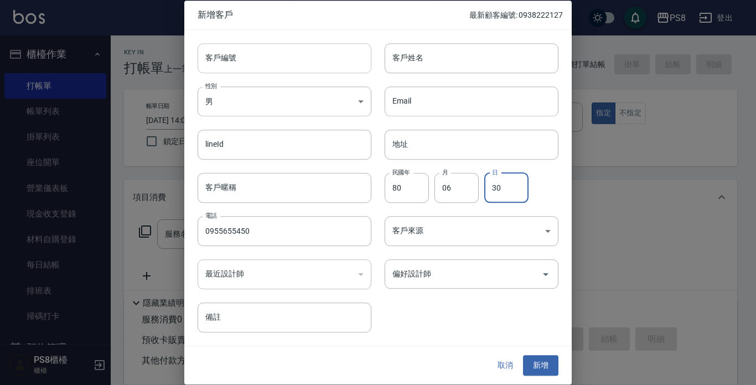
type input "30"
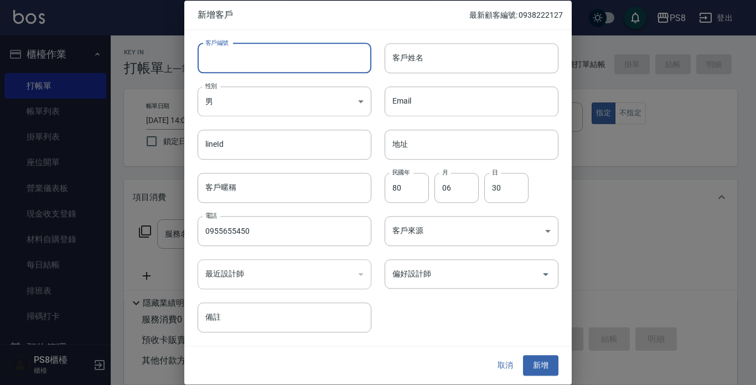
click at [278, 60] on input "客戶編號" at bounding box center [285, 58] width 174 height 30
drag, startPoint x: 202, startPoint y: 59, endPoint x: 228, endPoint y: 61, distance: 26.1
click at [228, 61] on input "林小姐" at bounding box center [272, 58] width 148 height 30
type input "林小姐"
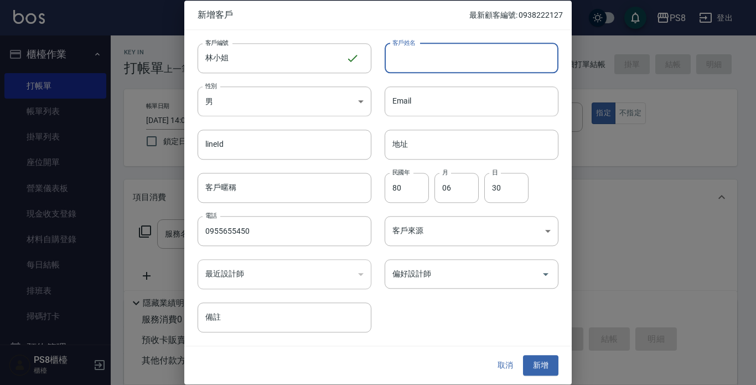
paste input "林小姐"
type input "林小姐"
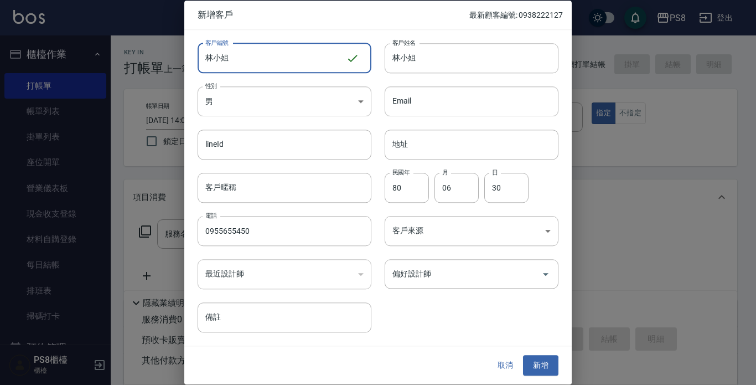
click at [316, 64] on input "林小姐" at bounding box center [272, 58] width 148 height 30
type input "林"
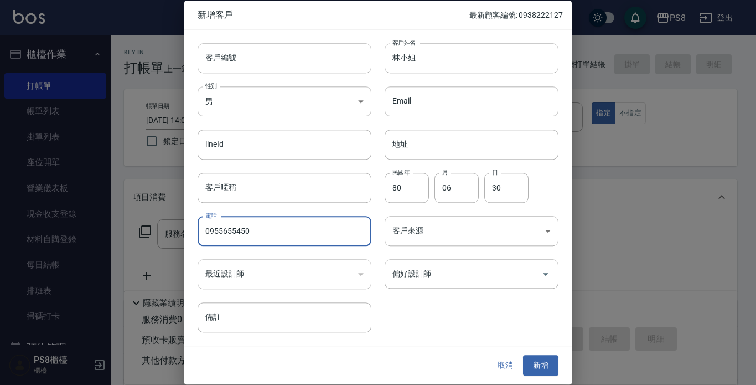
drag, startPoint x: 202, startPoint y: 230, endPoint x: 273, endPoint y: 233, distance: 70.9
click at [273, 233] on input "0955655450" at bounding box center [285, 231] width 174 height 30
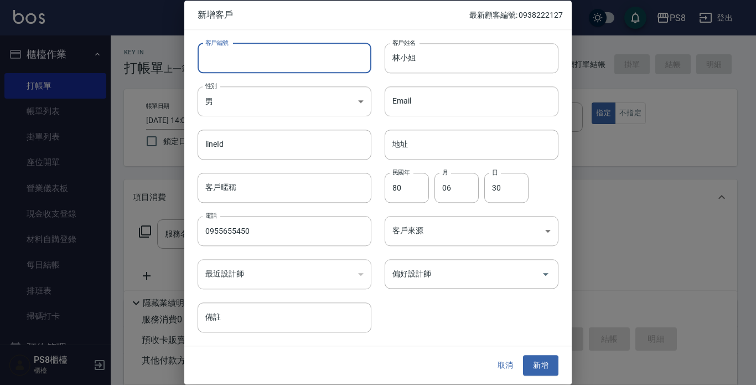
paste input "0955655450"
type input "0955655450"
click at [537, 363] on button "新增" at bounding box center [540, 365] width 35 height 20
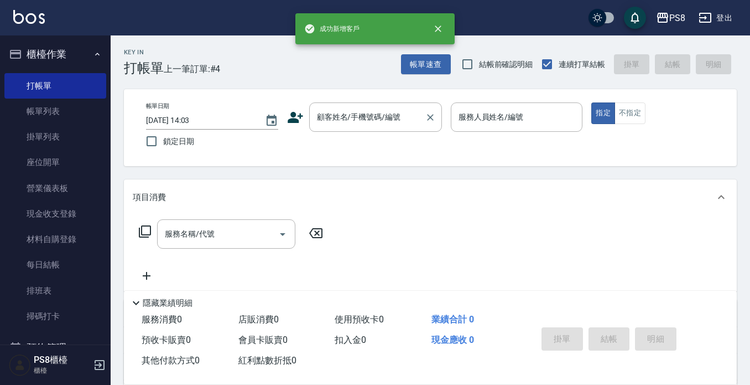
click at [370, 116] on input "顧客姓名/手機號碼/編號" at bounding box center [367, 116] width 106 height 19
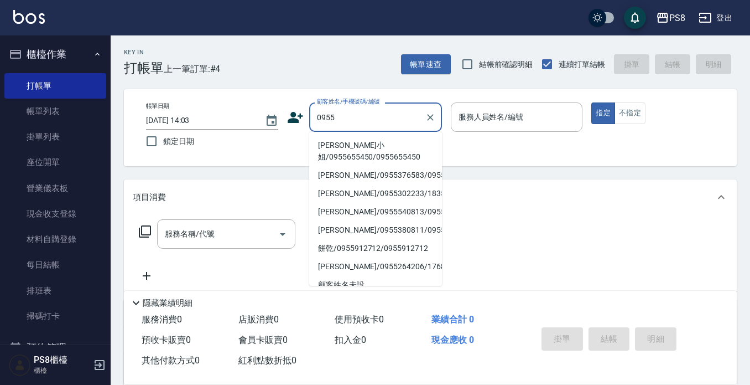
click at [370, 154] on li "[PERSON_NAME]小姐/0955655450/0955655450" at bounding box center [375, 151] width 133 height 30
type input "[PERSON_NAME]小姐/0955655450/0955655450"
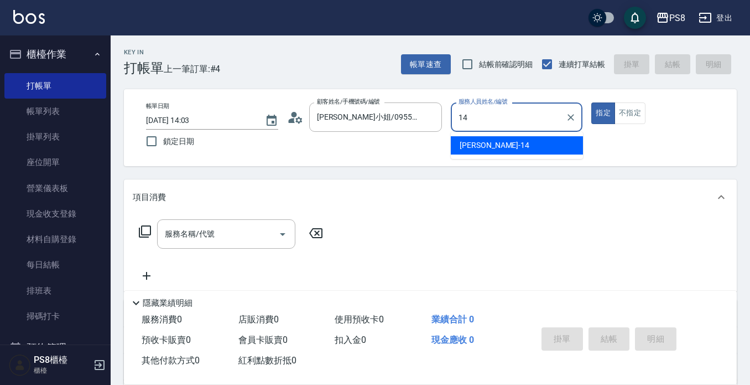
type input "[PERSON_NAME]-14"
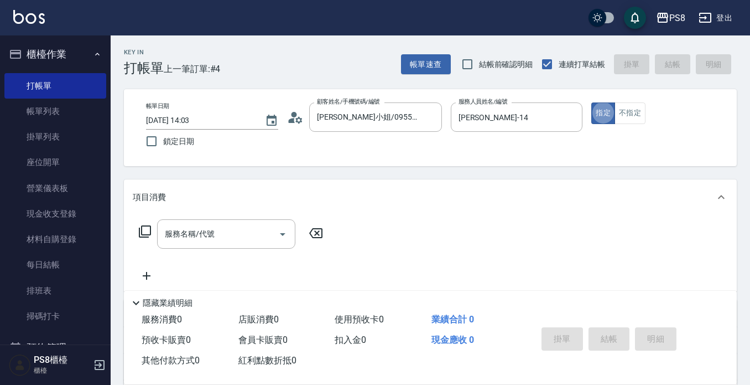
type button "true"
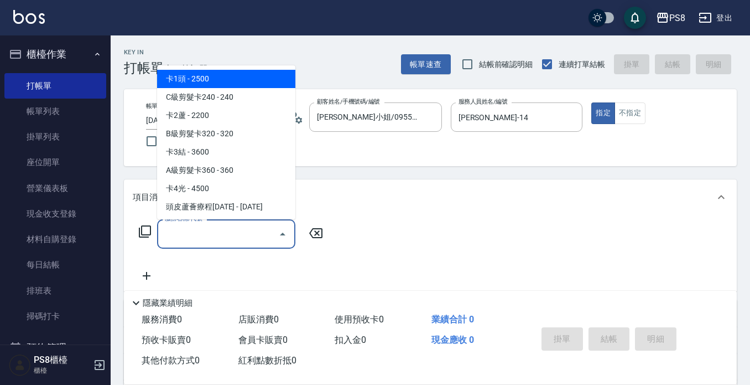
click at [207, 232] on div "服務名稱/代號 服務名稱/代號" at bounding box center [226, 233] width 138 height 29
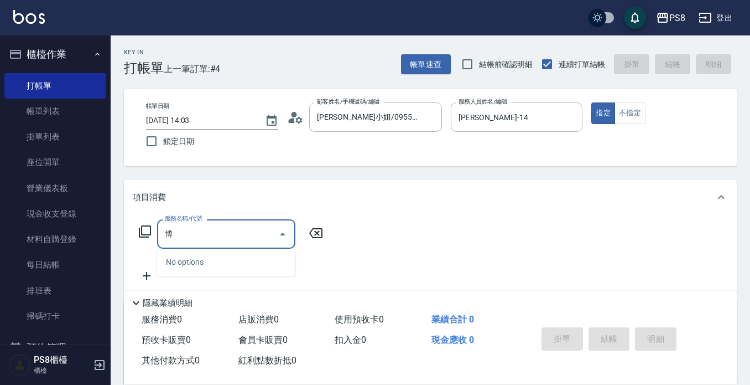
type input "柏"
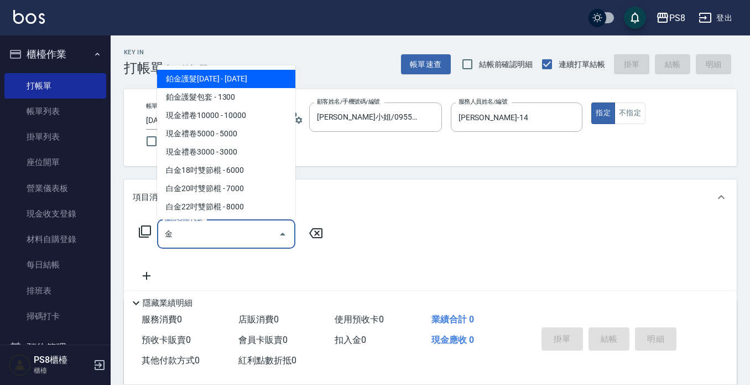
click at [236, 83] on span "鉑金護髮[DATE] - [DATE]" at bounding box center [226, 79] width 138 height 18
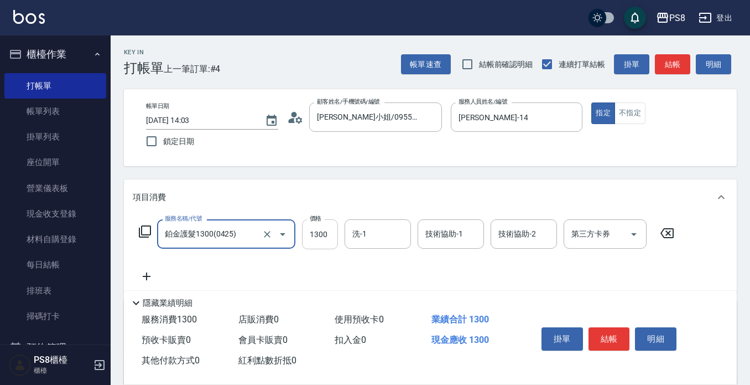
type input "鉑金護髮1300(0425)"
click at [316, 237] on input "1300" at bounding box center [320, 234] width 36 height 30
type input "1500"
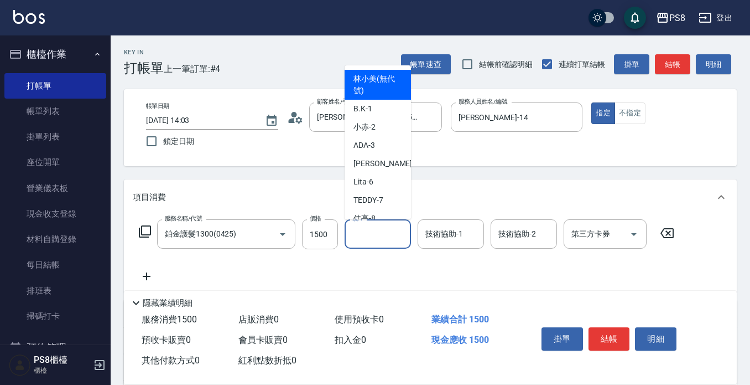
click at [388, 232] on input "洗-1" at bounding box center [378, 233] width 56 height 19
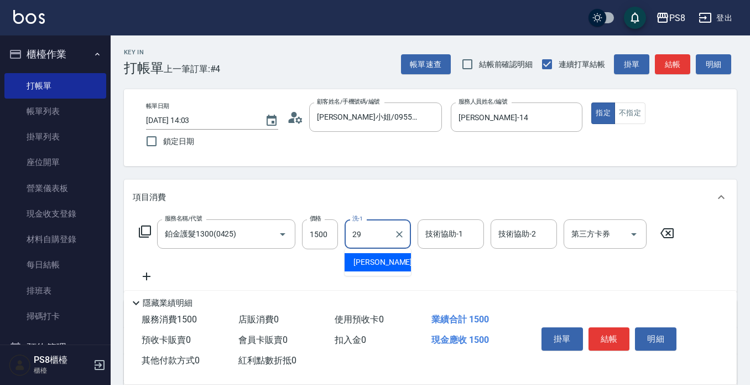
type input "[PERSON_NAME]-29"
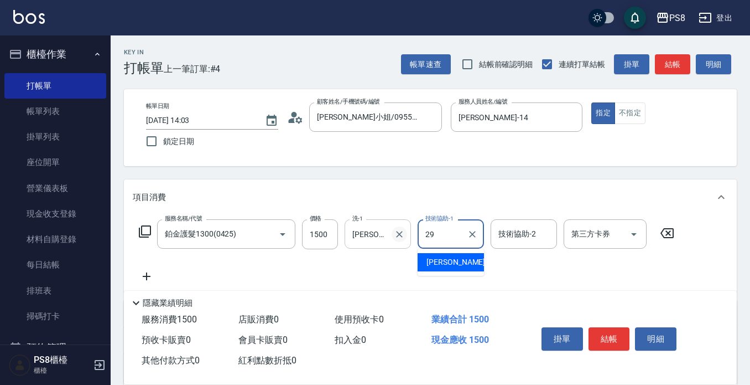
type input "[PERSON_NAME]-29"
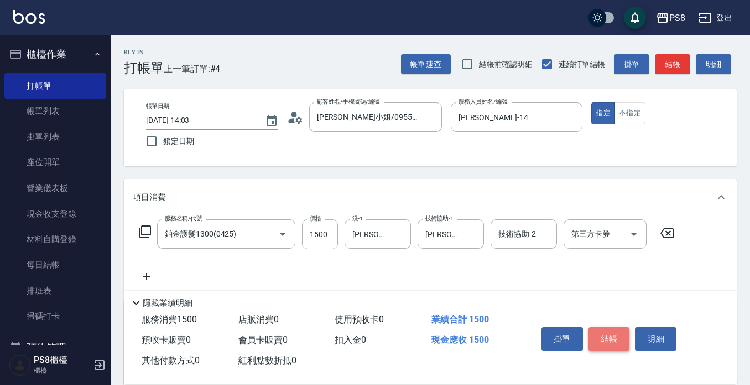
click at [599, 339] on button "結帳" at bounding box center [609, 338] width 41 height 23
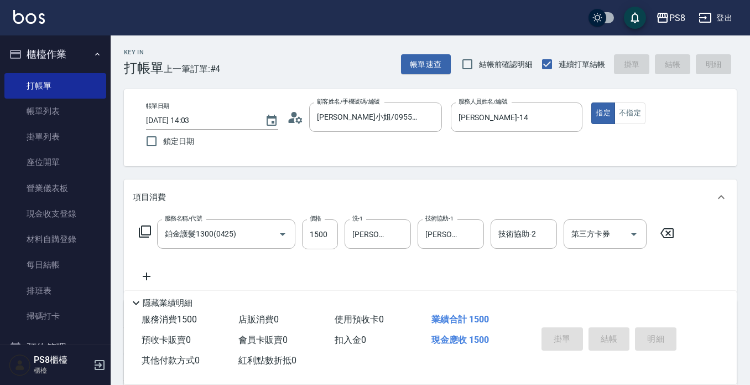
type input "[DATE] 14:06"
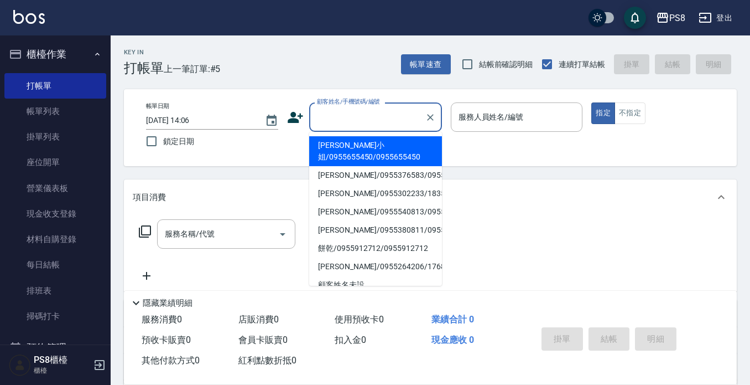
click at [354, 114] on input "顧客姓名/手機號碼/編號" at bounding box center [367, 116] width 106 height 19
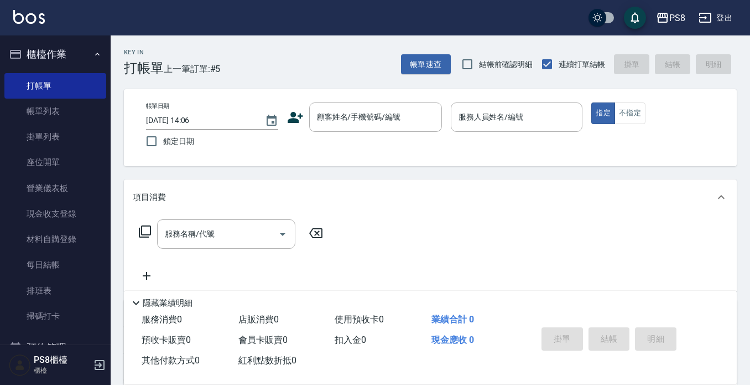
click at [292, 120] on icon at bounding box center [295, 117] width 15 height 11
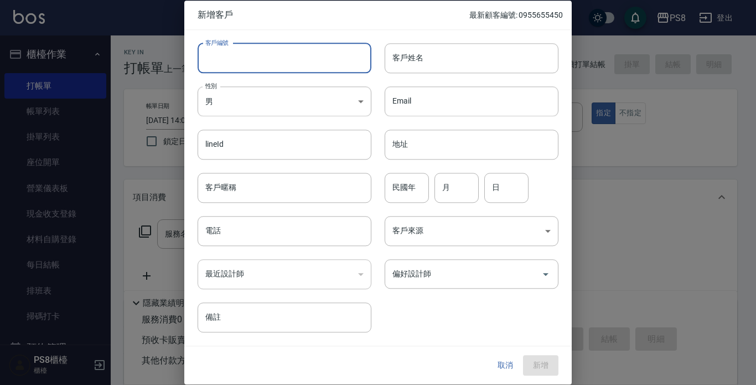
click at [297, 53] on input "客戶編號" at bounding box center [285, 58] width 174 height 30
drag, startPoint x: 201, startPoint y: 61, endPoint x: 299, endPoint y: 60, distance: 97.9
click at [299, 60] on input "0937861226" at bounding box center [272, 58] width 148 height 30
type input "0937861226"
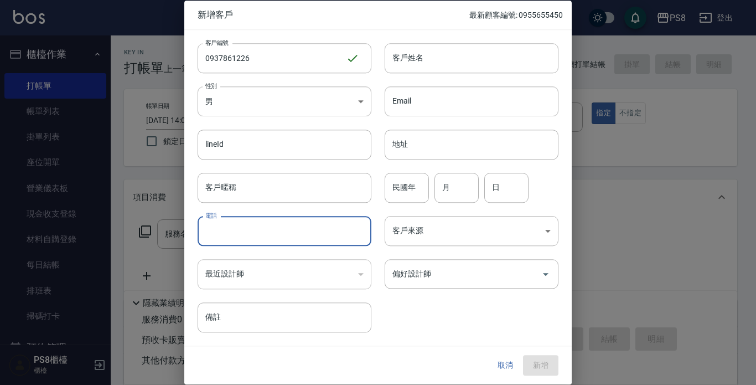
paste input "0937861226"
type input "0937861226"
click at [449, 46] on input "客戶姓名" at bounding box center [472, 58] width 174 height 30
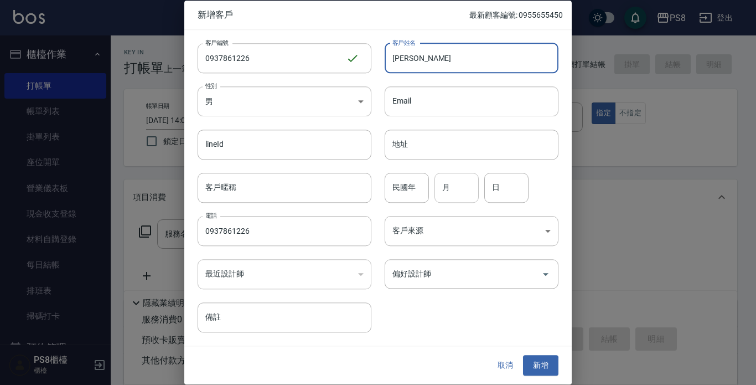
type input "[PERSON_NAME]"
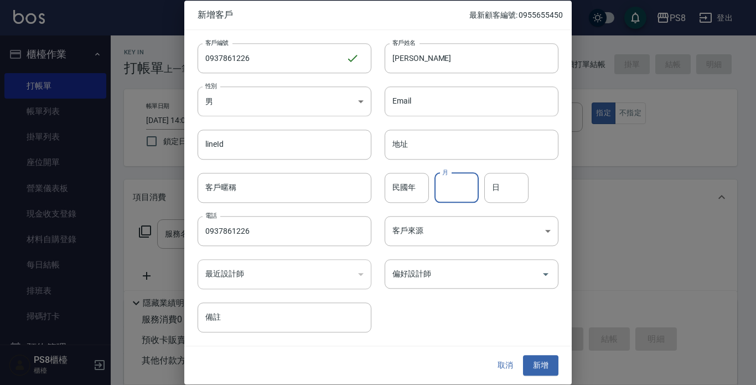
click at [453, 189] on input "月" at bounding box center [456, 188] width 44 height 30
type input "12"
click at [521, 196] on input "日" at bounding box center [506, 188] width 44 height 30
type input "26"
click at [538, 361] on button "新增" at bounding box center [540, 365] width 35 height 20
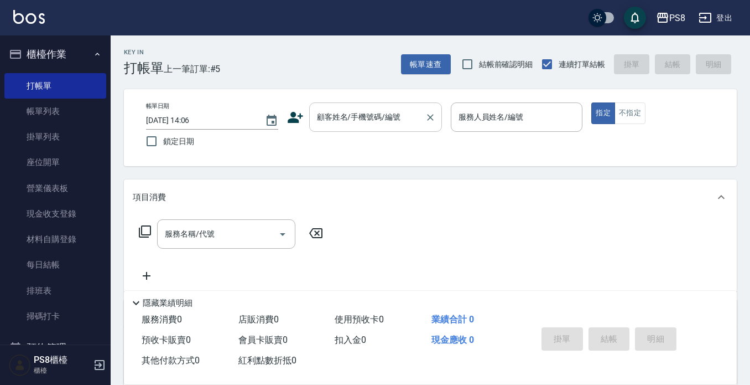
click at [391, 111] on input "顧客姓名/手機號碼/編號" at bounding box center [367, 116] width 106 height 19
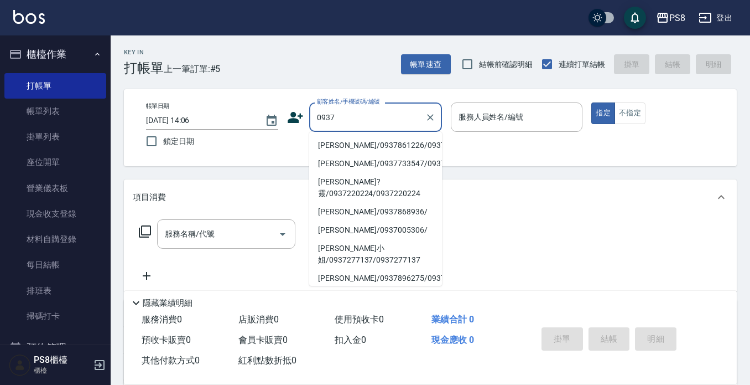
type input "0937"
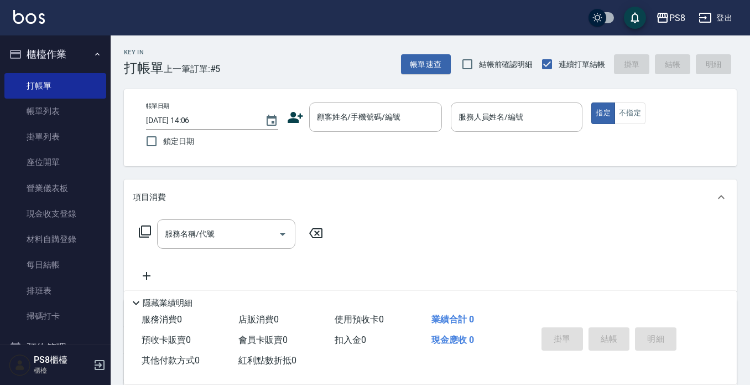
click at [544, 167] on div "Key In 打帳單 上一筆訂單:#5 帳單速查 結帳前確認明細 連續打單結帳 掛單 結帳 明細 帳單日期 [DATE] 14:06 鎖定日期 顧客姓名/手機…" at bounding box center [431, 286] width 640 height 503
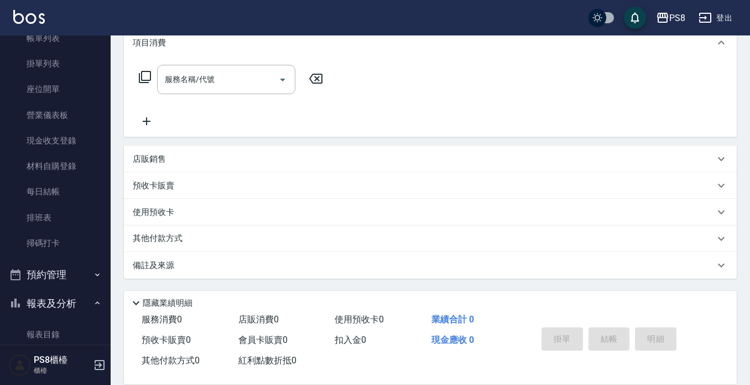
scroll to position [46, 0]
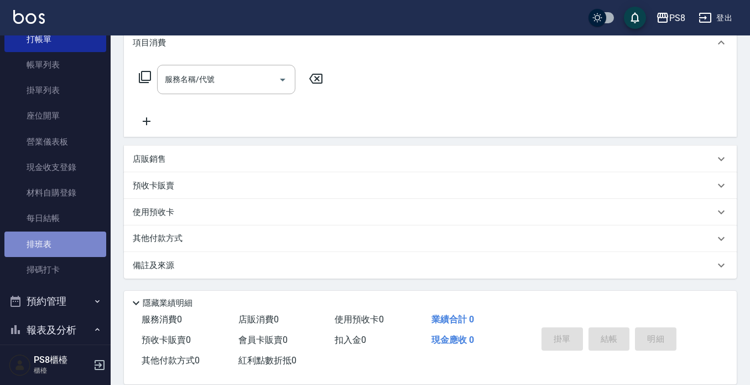
click at [55, 245] on link "排班表" at bounding box center [55, 243] width 102 height 25
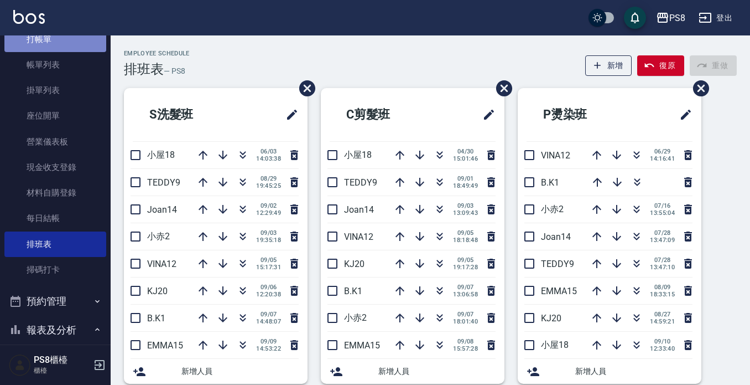
click at [66, 38] on link "打帳單" at bounding box center [55, 39] width 102 height 25
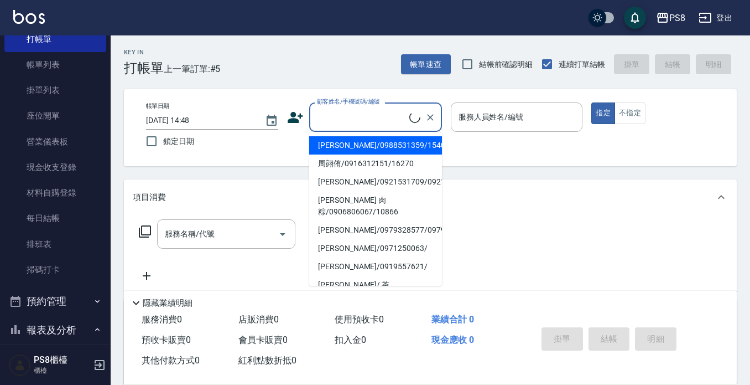
click at [349, 120] on input "顧客姓名/手機號碼/編號" at bounding box center [361, 116] width 95 height 19
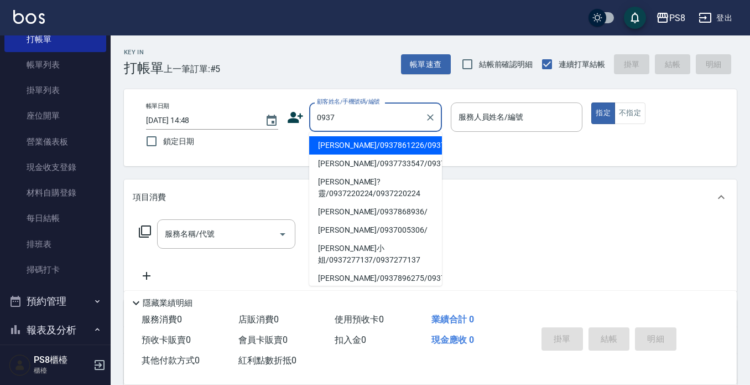
click at [343, 149] on li "[PERSON_NAME]/0937861226/0937861226" at bounding box center [375, 145] width 133 height 18
type input "[PERSON_NAME]/0937861226/0937861226"
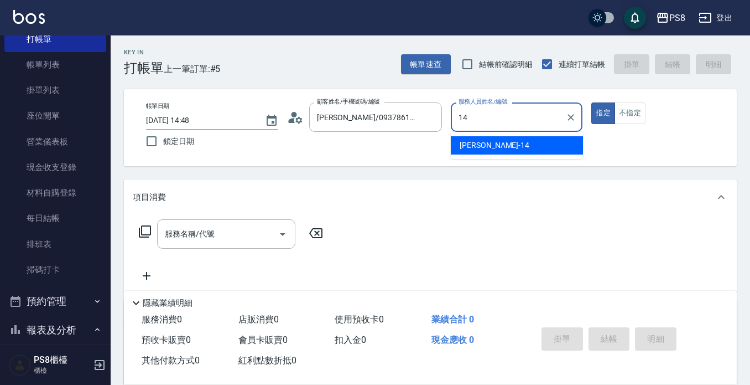
type input "[PERSON_NAME]-14"
type button "true"
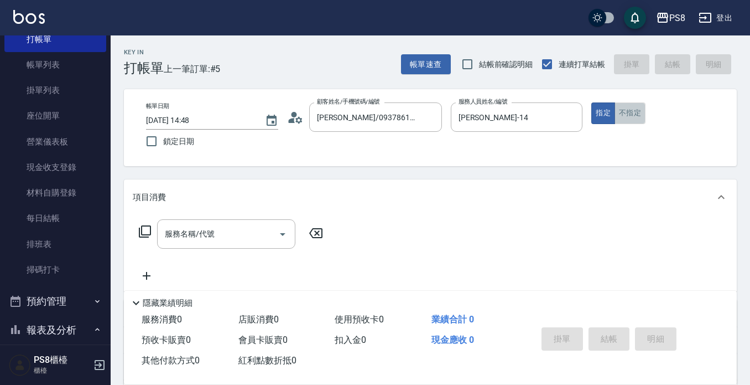
click at [642, 118] on button "不指定" at bounding box center [630, 113] width 31 height 22
click at [236, 234] on input "服務名稱/代號" at bounding box center [218, 233] width 112 height 19
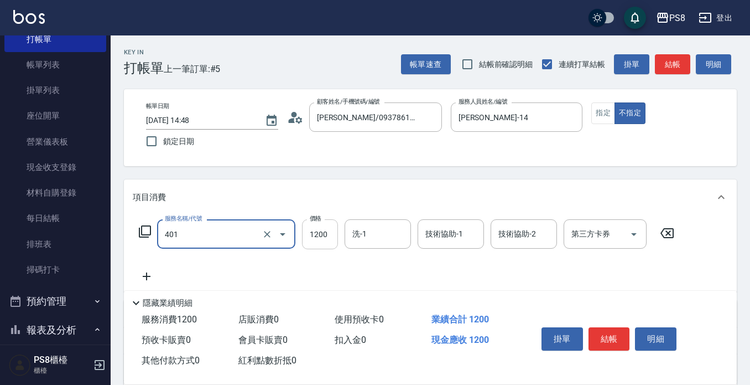
type input "基本染髮(401)"
click at [305, 233] on input "1200" at bounding box center [320, 234] width 36 height 30
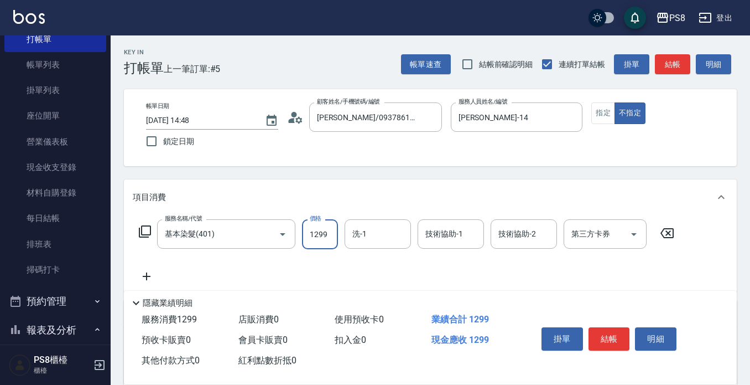
type input "1299"
click at [400, 237] on input "洗-1" at bounding box center [378, 233] width 56 height 19
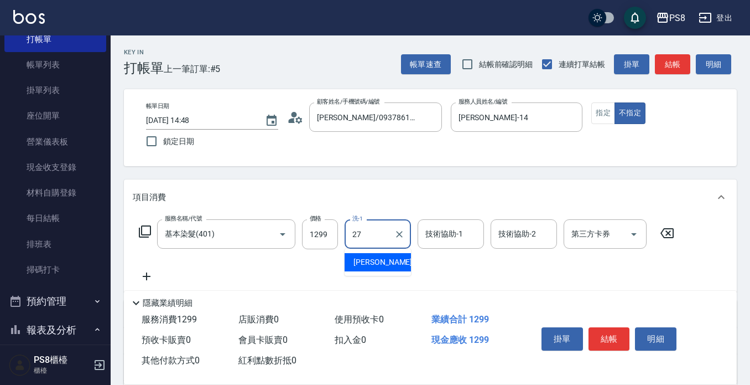
type input "[PERSON_NAME]-27"
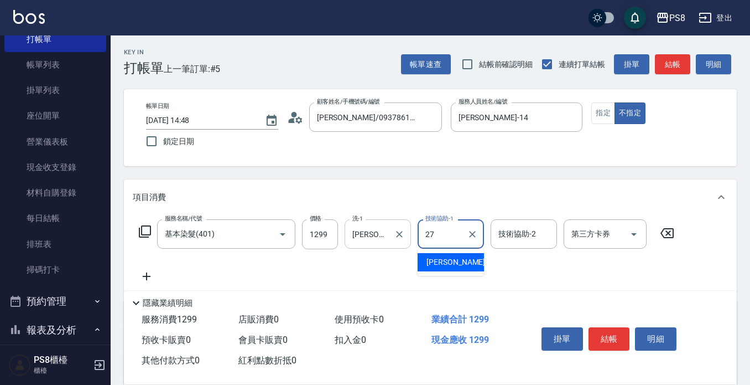
type input "[PERSON_NAME]-27"
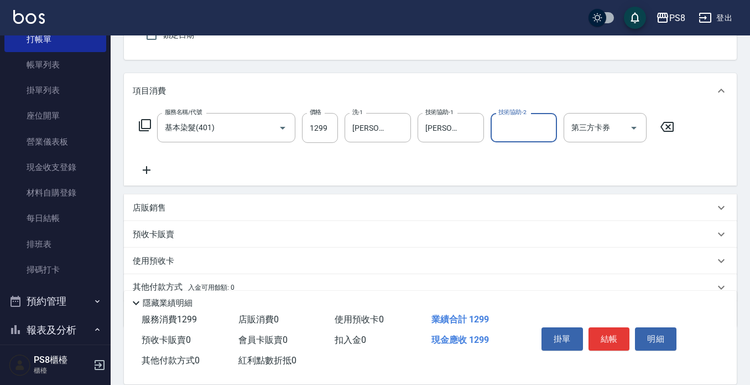
scroll to position [111, 0]
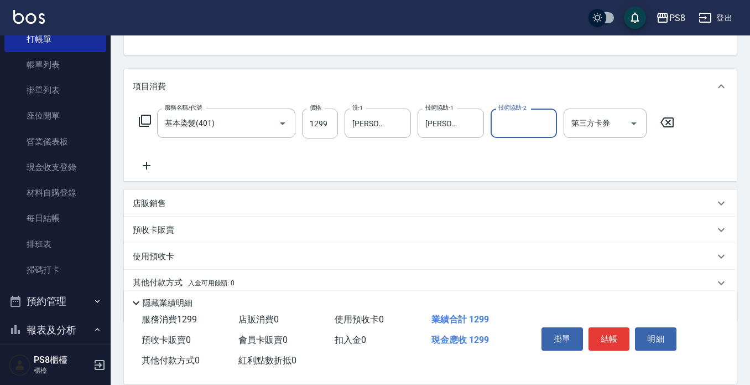
click at [144, 166] on icon at bounding box center [147, 166] width 8 height 8
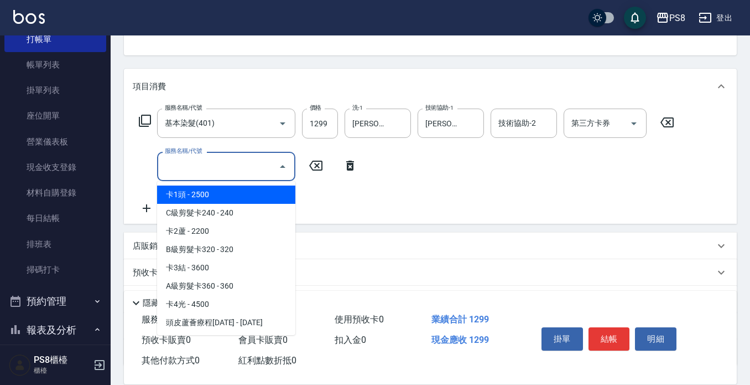
click at [201, 167] on input "服務名稱/代號" at bounding box center [218, 166] width 112 height 19
click at [200, 195] on span "鉑金護髮[DATE] - [DATE]" at bounding box center [226, 194] width 138 height 18
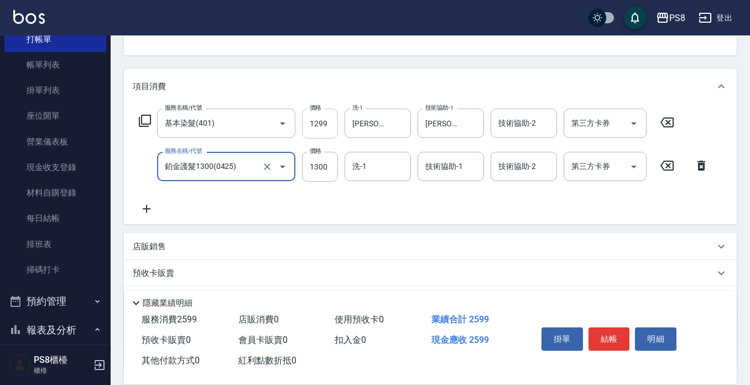
type input "鉑金護髮1300(0425)"
click at [332, 128] on input "1299" at bounding box center [320, 123] width 36 height 30
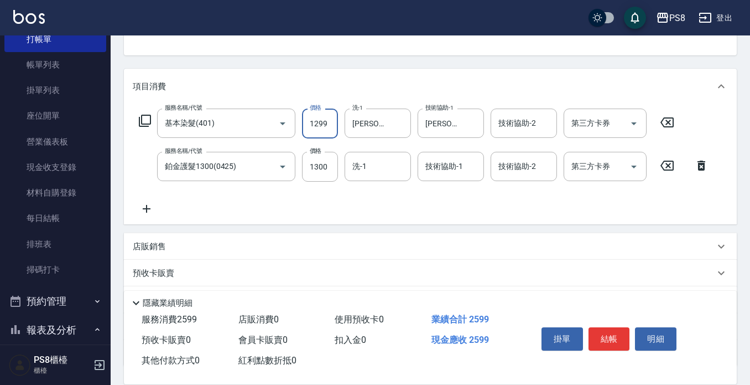
click at [332, 128] on input "1299" at bounding box center [320, 123] width 36 height 30
type input "1599"
click at [565, 226] on div "項目消費 服務名稱/代號 基本染髮(401) 服務名稱/代號 價格 1599 價格 洗-1 [PERSON_NAME]-27 洗-1 技術協助-1 [PERS…" at bounding box center [430, 217] width 613 height 297
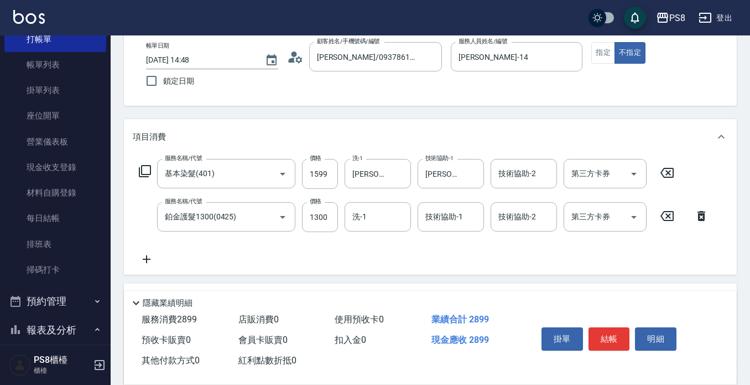
scroll to position [198, 0]
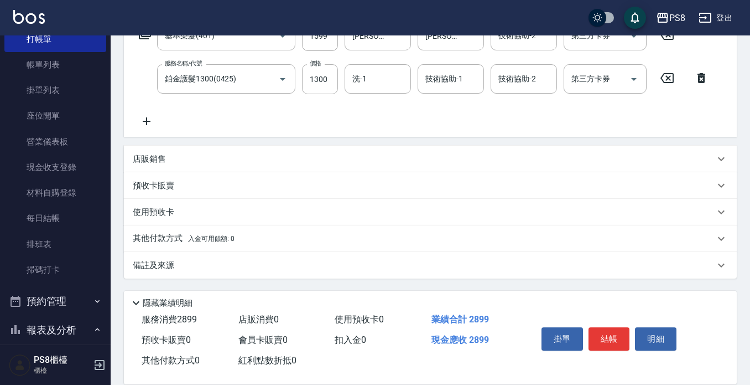
click at [160, 215] on p "使用預收卡" at bounding box center [153, 212] width 41 height 12
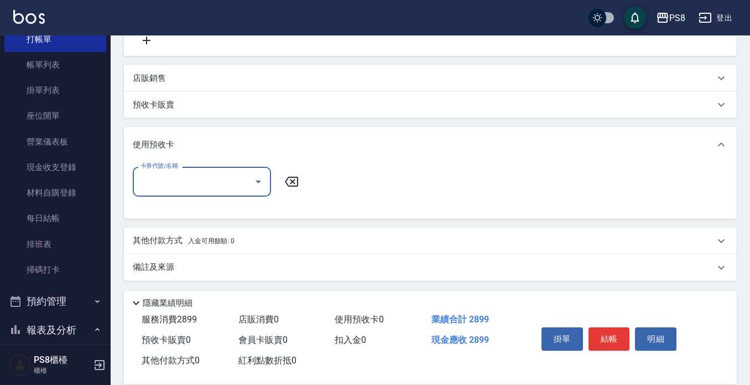
scroll to position [281, 0]
click at [151, 141] on p "使用預收卡" at bounding box center [153, 143] width 41 height 12
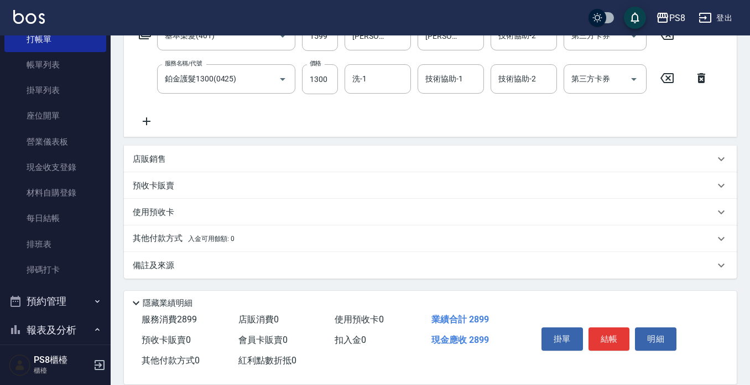
scroll to position [198, 0]
click at [160, 240] on p "其他付款方式 入金可用餘額: 0" at bounding box center [184, 238] width 102 height 12
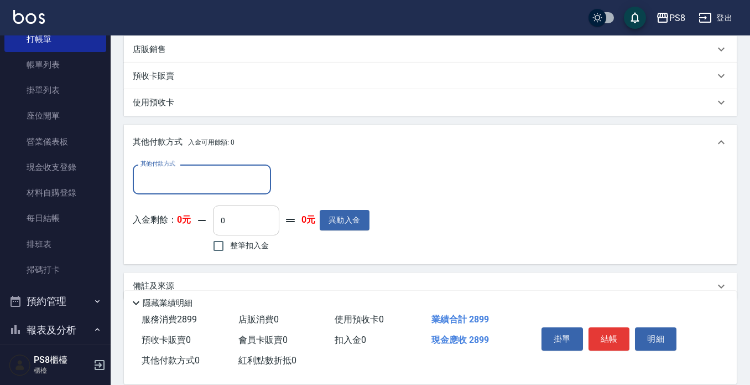
scroll to position [309, 0]
click at [211, 183] on input "其他付款方式" at bounding box center [202, 177] width 128 height 19
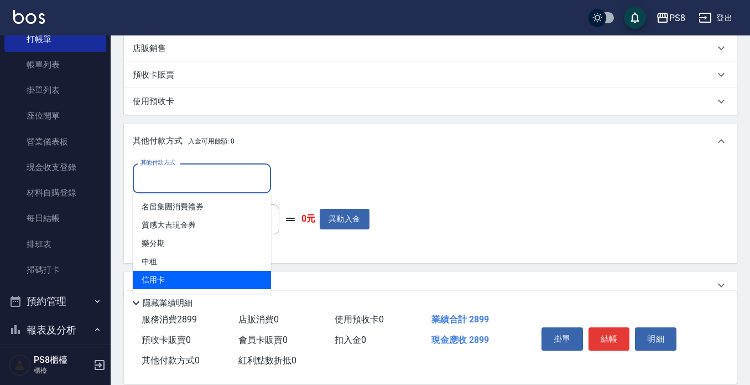
click at [172, 280] on span "信用卡" at bounding box center [202, 280] width 138 height 18
type input "信用卡"
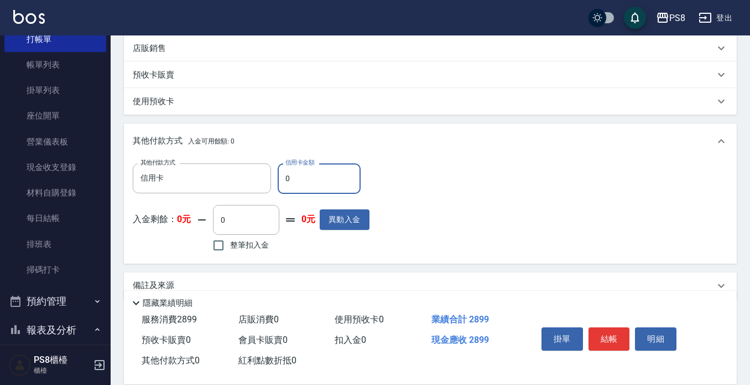
click at [311, 176] on input "0" at bounding box center [319, 178] width 83 height 30
type input "2899"
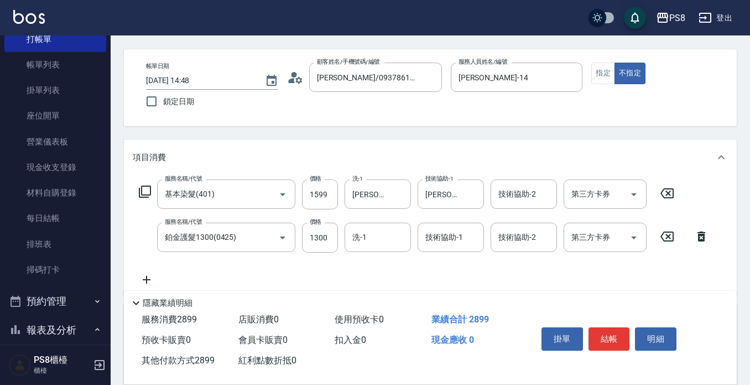
scroll to position [32, 0]
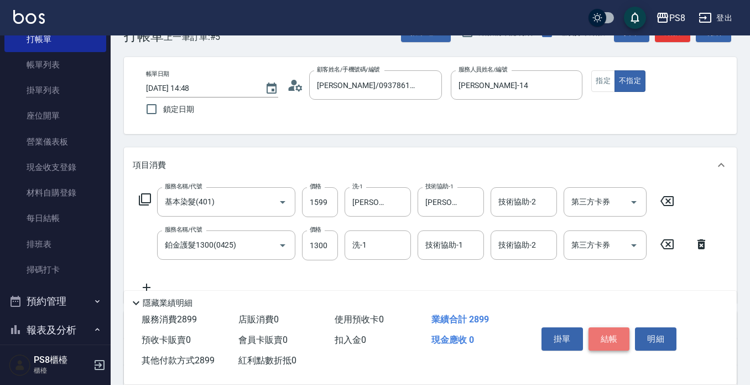
click at [604, 335] on button "結帳" at bounding box center [609, 338] width 41 height 23
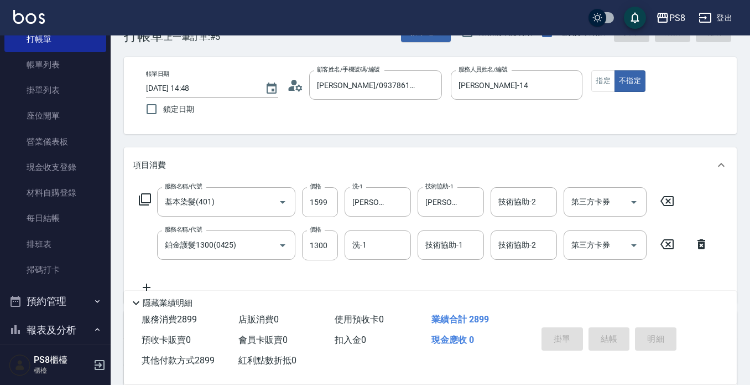
type input "[DATE] 14:50"
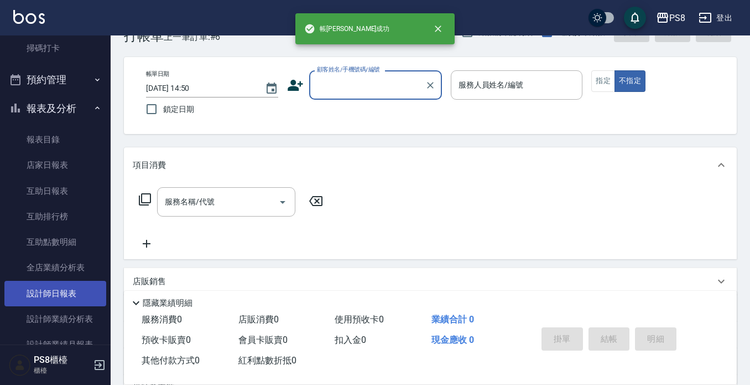
scroll to position [434, 0]
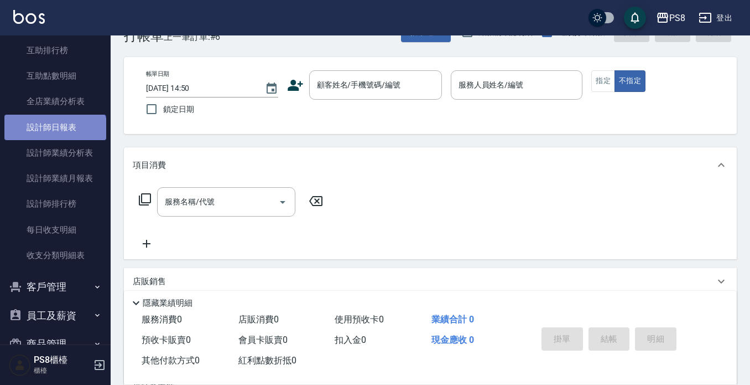
click at [54, 136] on link "設計師日報表" at bounding box center [55, 127] width 102 height 25
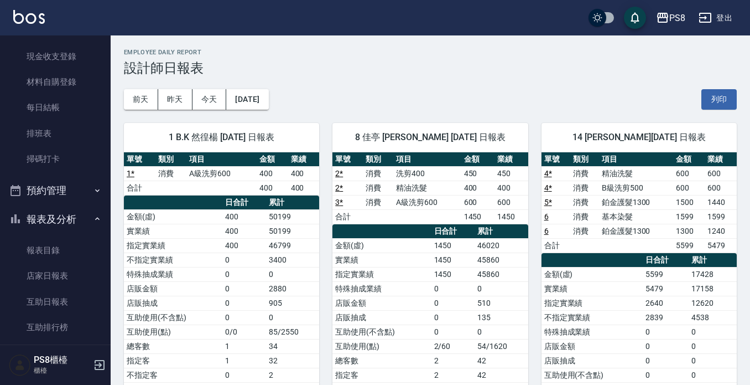
scroll to position [102, 0]
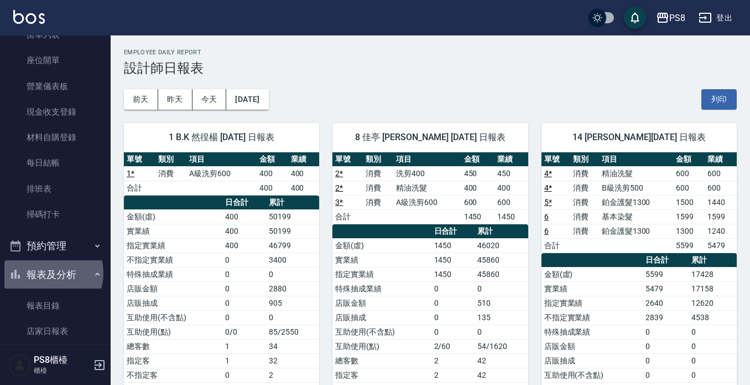
click at [49, 273] on button "報表及分析" at bounding box center [55, 274] width 102 height 29
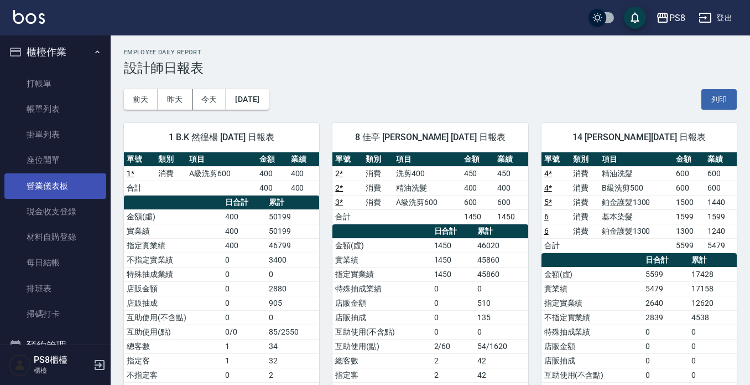
scroll to position [0, 0]
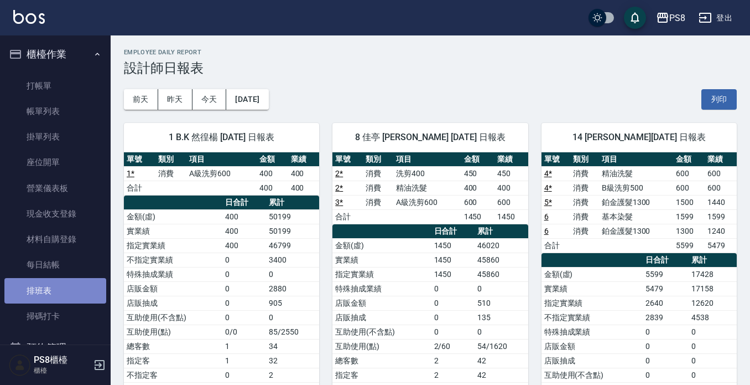
click at [59, 302] on link "排班表" at bounding box center [55, 290] width 102 height 25
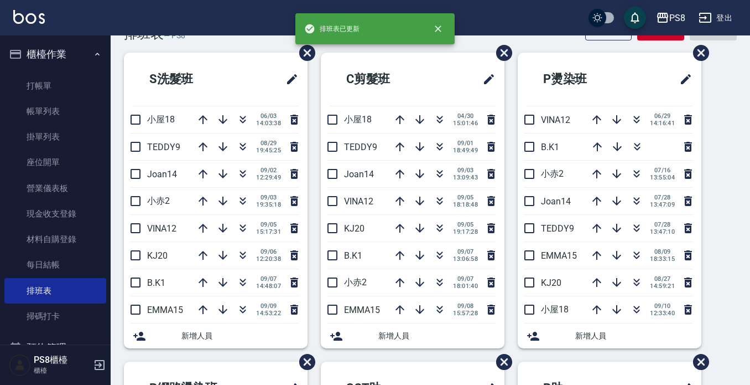
scroll to position [55, 0]
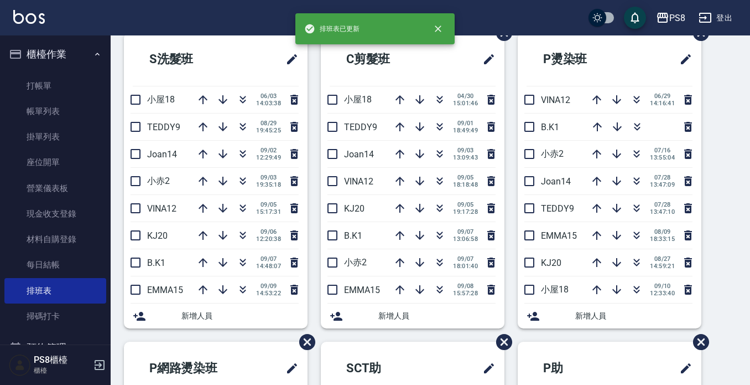
click at [741, 273] on div "Employee Schedule 排班表 — PS8 新增 復原 重做 S洗髮班 小屋18 [DATE] 14:03:38 TEDDY9 [DATE] 19…" at bounding box center [431, 368] width 640 height 748
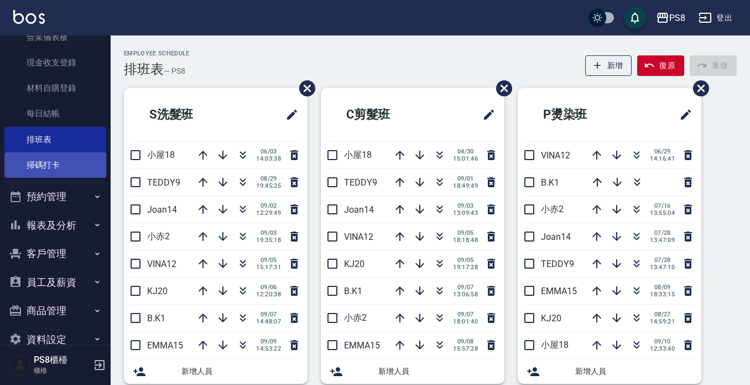
scroll to position [166, 0]
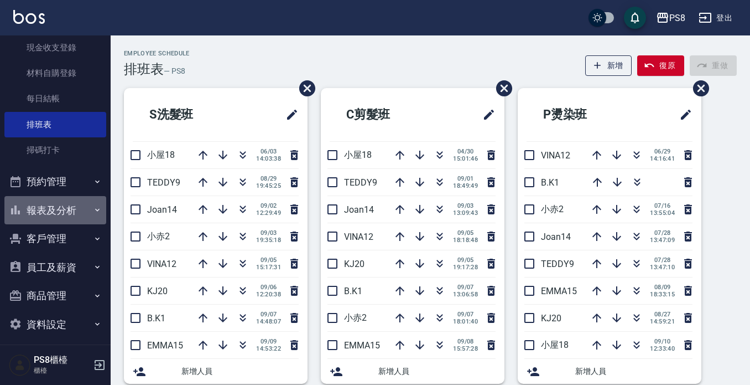
click at [71, 206] on button "報表及分析" at bounding box center [55, 210] width 102 height 29
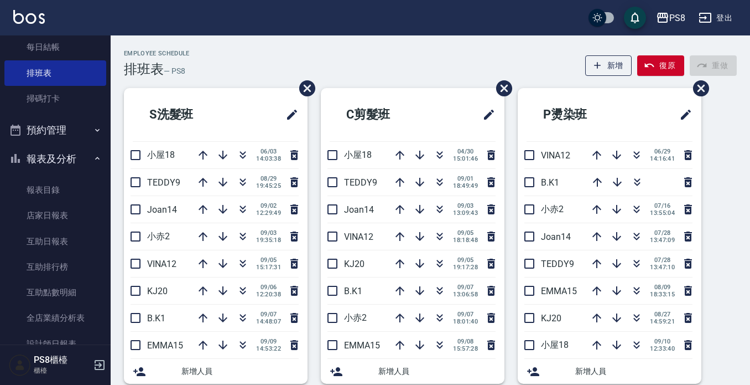
scroll to position [277, 0]
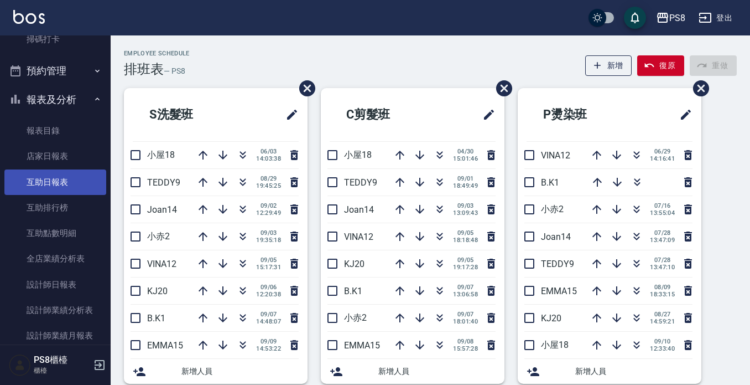
click at [71, 172] on link "互助日報表" at bounding box center [55, 181] width 102 height 25
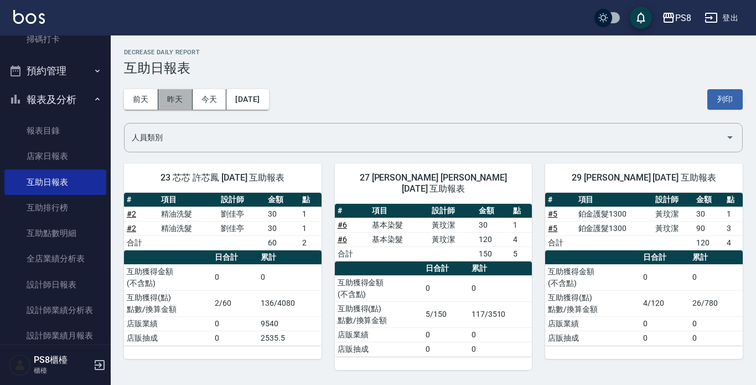
click at [176, 100] on button "昨天" at bounding box center [175, 99] width 34 height 20
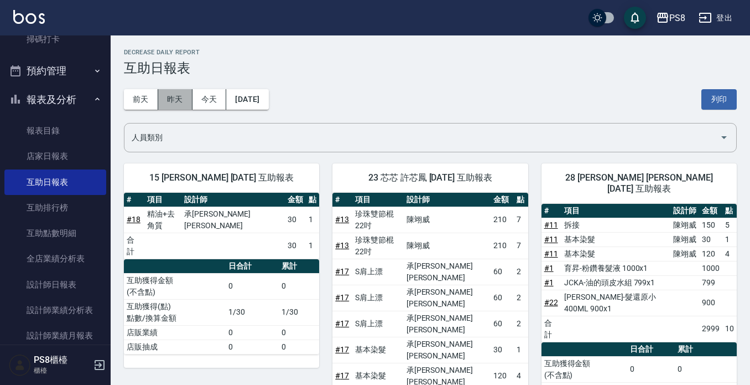
click at [180, 96] on button "昨天" at bounding box center [175, 99] width 34 height 20
click at [203, 93] on button "今天" at bounding box center [210, 99] width 34 height 20
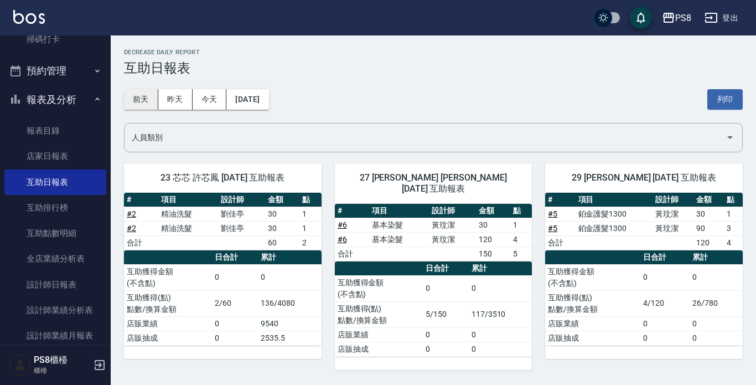
click at [133, 101] on button "前天" at bounding box center [141, 99] width 34 height 20
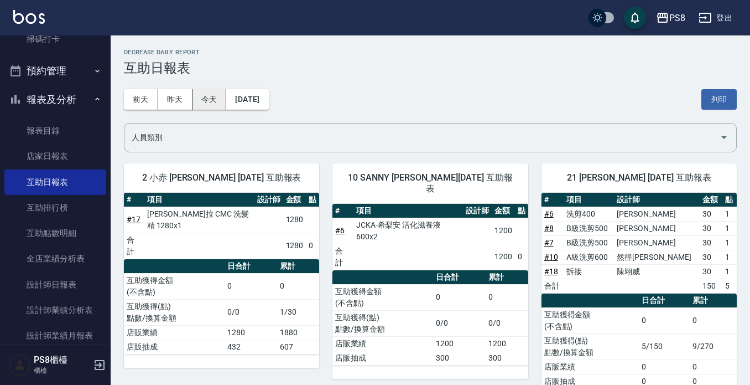
click at [211, 98] on button "今天" at bounding box center [210, 99] width 34 height 20
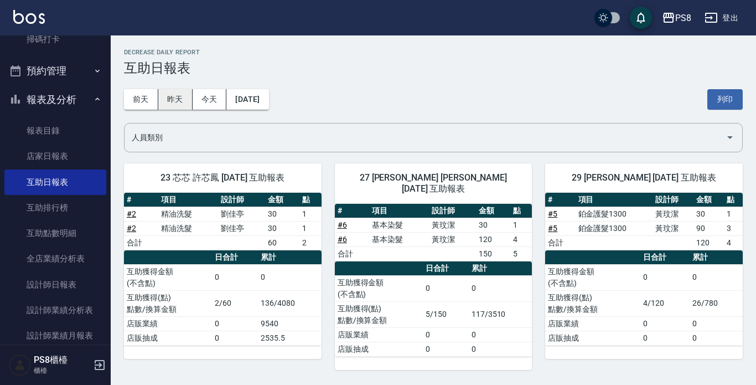
click at [165, 95] on button "昨天" at bounding box center [175, 99] width 34 height 20
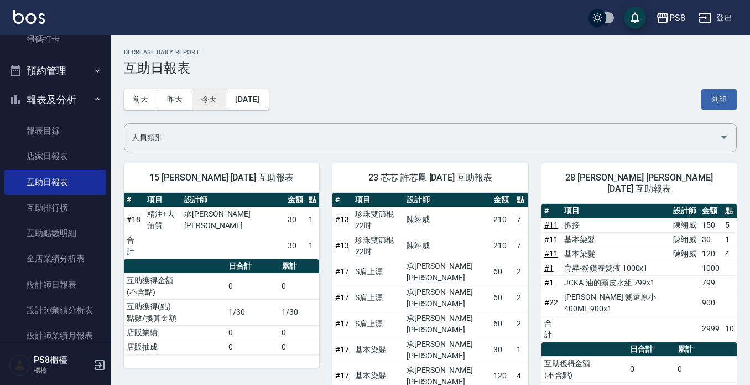
click at [202, 101] on button "今天" at bounding box center [210, 99] width 34 height 20
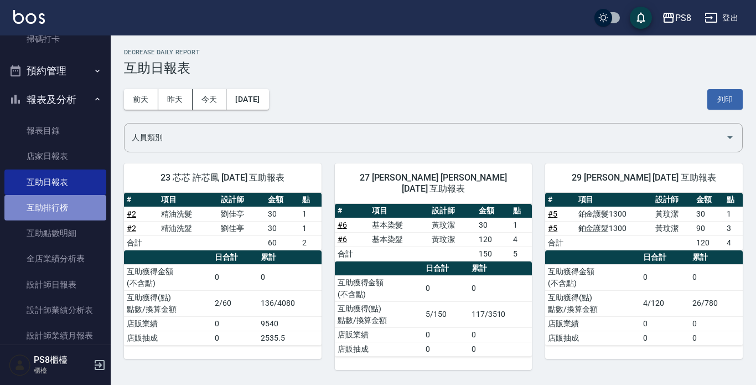
click at [80, 205] on link "互助排行榜" at bounding box center [55, 207] width 102 height 25
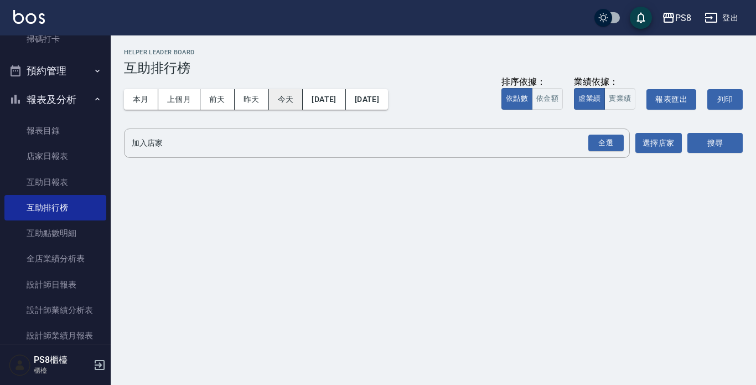
click at [273, 101] on button "今天" at bounding box center [286, 99] width 34 height 20
click at [251, 103] on button "昨天" at bounding box center [252, 99] width 34 height 20
click at [225, 103] on button "前天" at bounding box center [217, 99] width 34 height 20
click at [256, 134] on input "加入店家" at bounding box center [368, 142] width 479 height 19
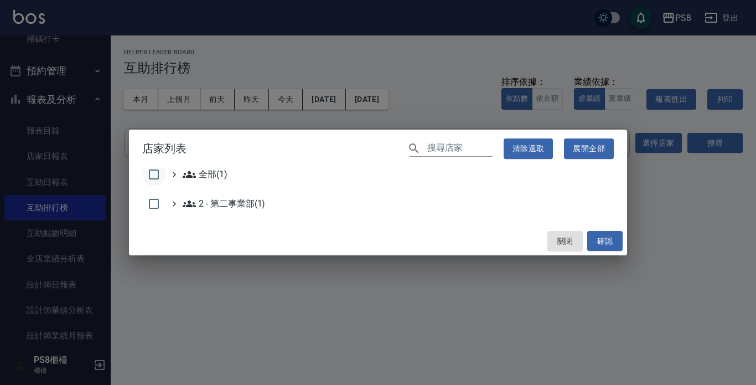
click at [158, 171] on input "checkbox" at bounding box center [153, 174] width 23 height 23
checkbox input "true"
click at [591, 242] on button "確認" at bounding box center [604, 241] width 35 height 20
checkbox input "false"
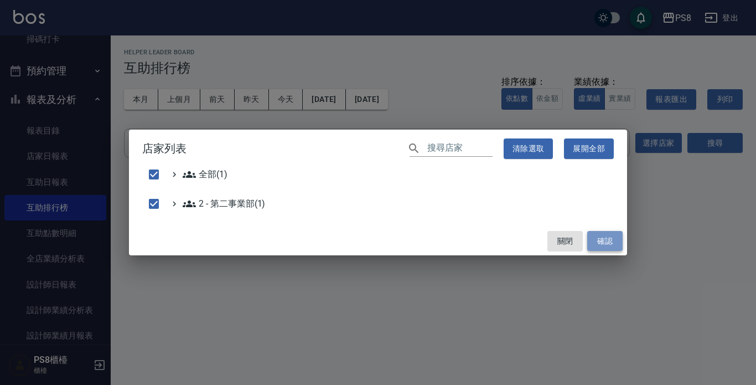
checkbox input "false"
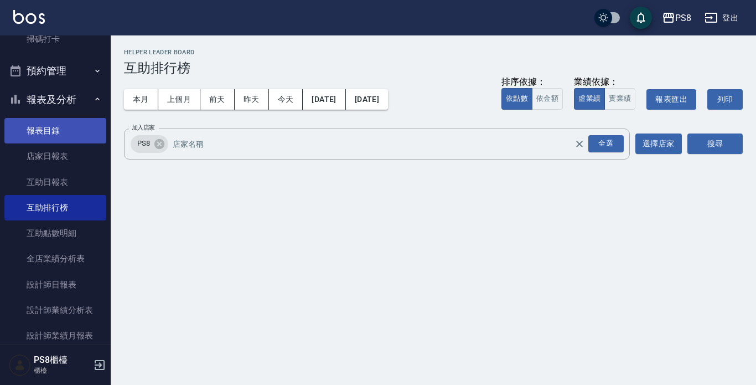
click at [68, 137] on link "報表目錄" at bounding box center [55, 130] width 102 height 25
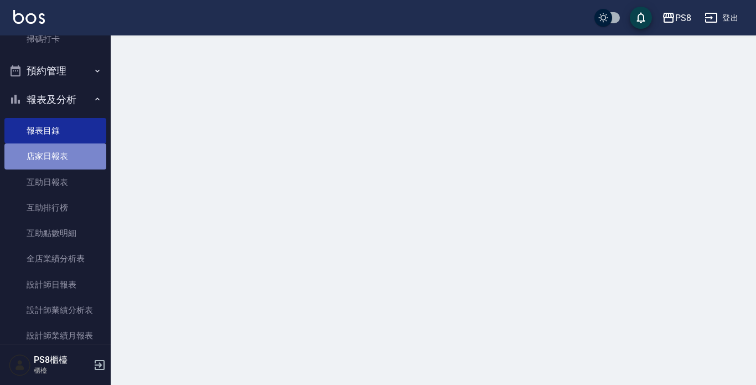
click at [68, 162] on link "店家日報表" at bounding box center [55, 155] width 102 height 25
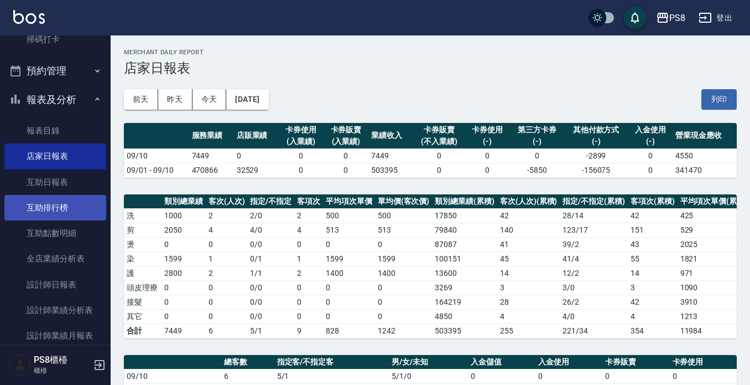
click at [80, 216] on link "互助排行榜" at bounding box center [55, 207] width 102 height 25
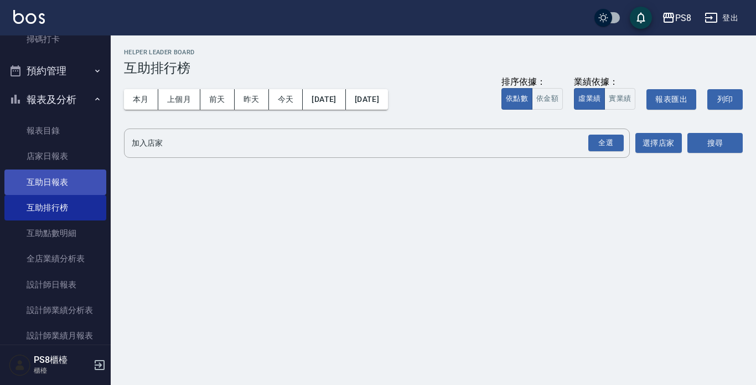
click at [35, 177] on link "互助日報表" at bounding box center [55, 181] width 102 height 25
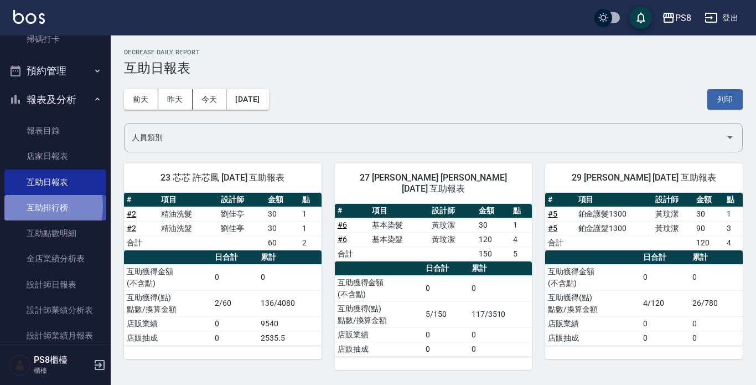
click at [27, 206] on link "互助排行榜" at bounding box center [55, 207] width 102 height 25
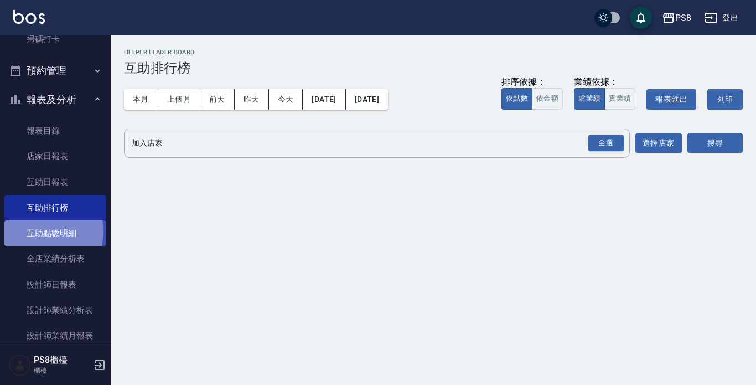
click at [44, 231] on link "互助點數明細" at bounding box center [55, 232] width 102 height 25
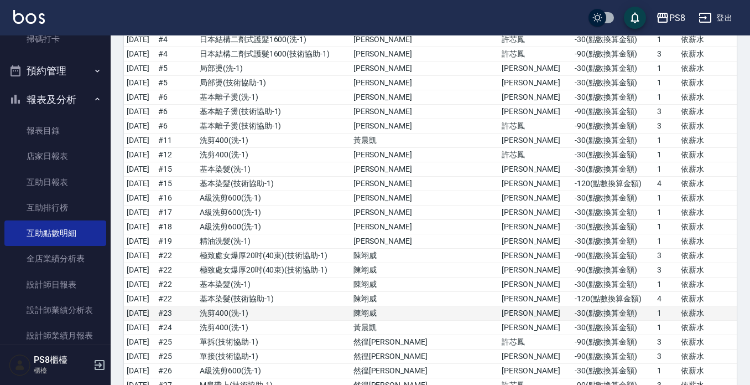
scroll to position [166, 0]
